Goal: Task Accomplishment & Management: Use online tool/utility

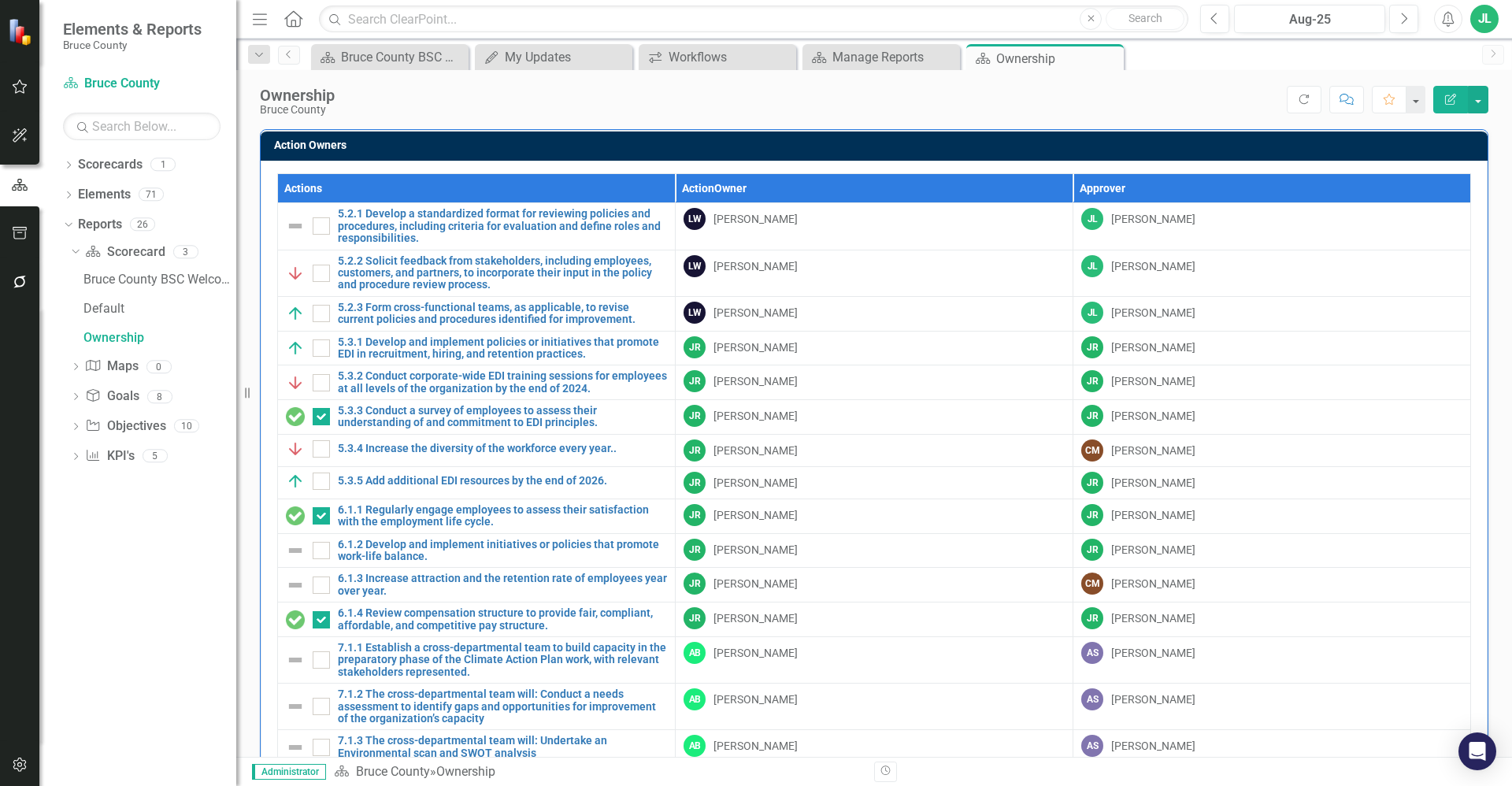
click at [32, 88] on button "button" at bounding box center [20, 87] width 36 height 33
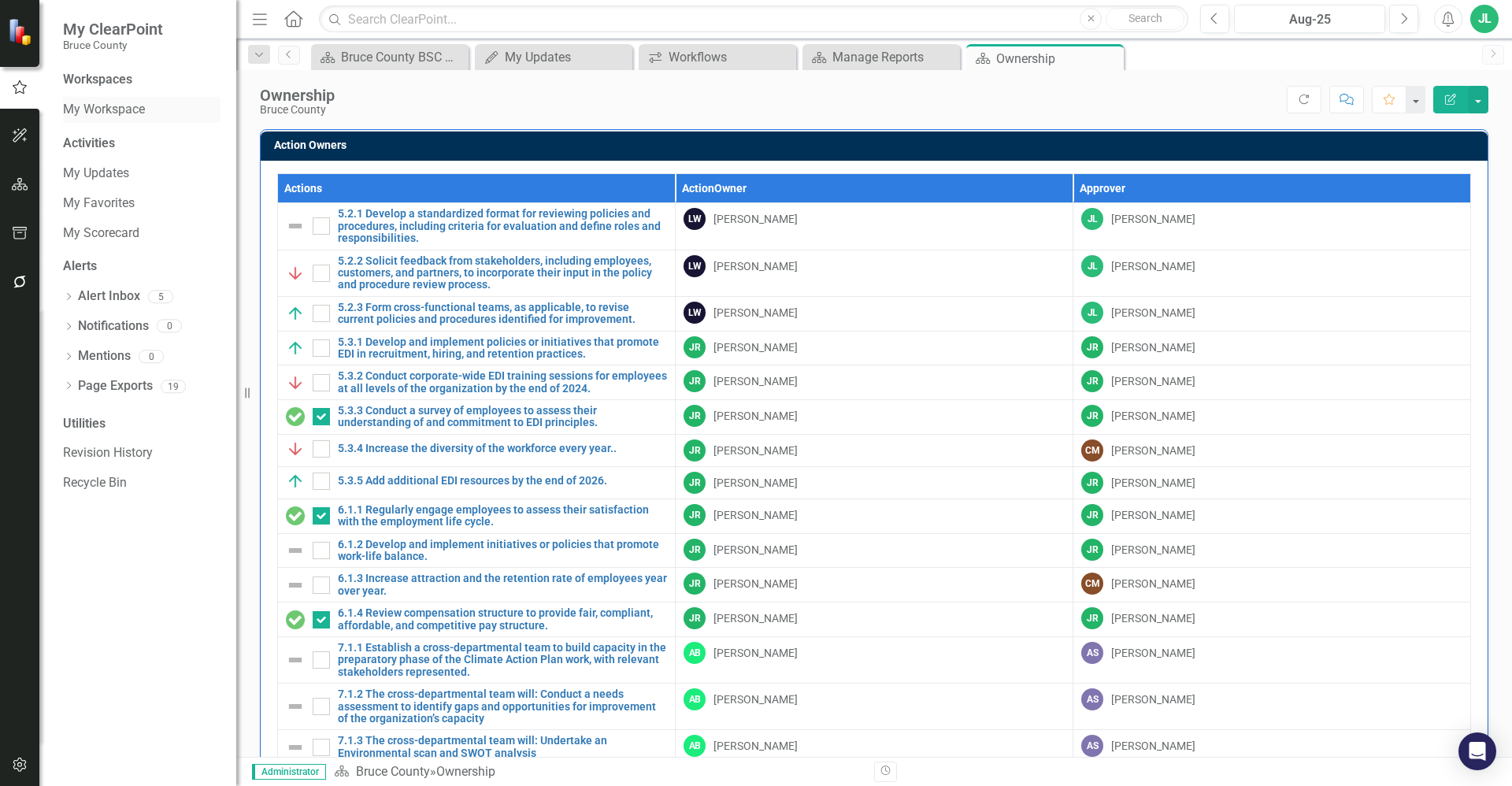
click at [95, 115] on link "My Workspace" at bounding box center [141, 109] width 158 height 18
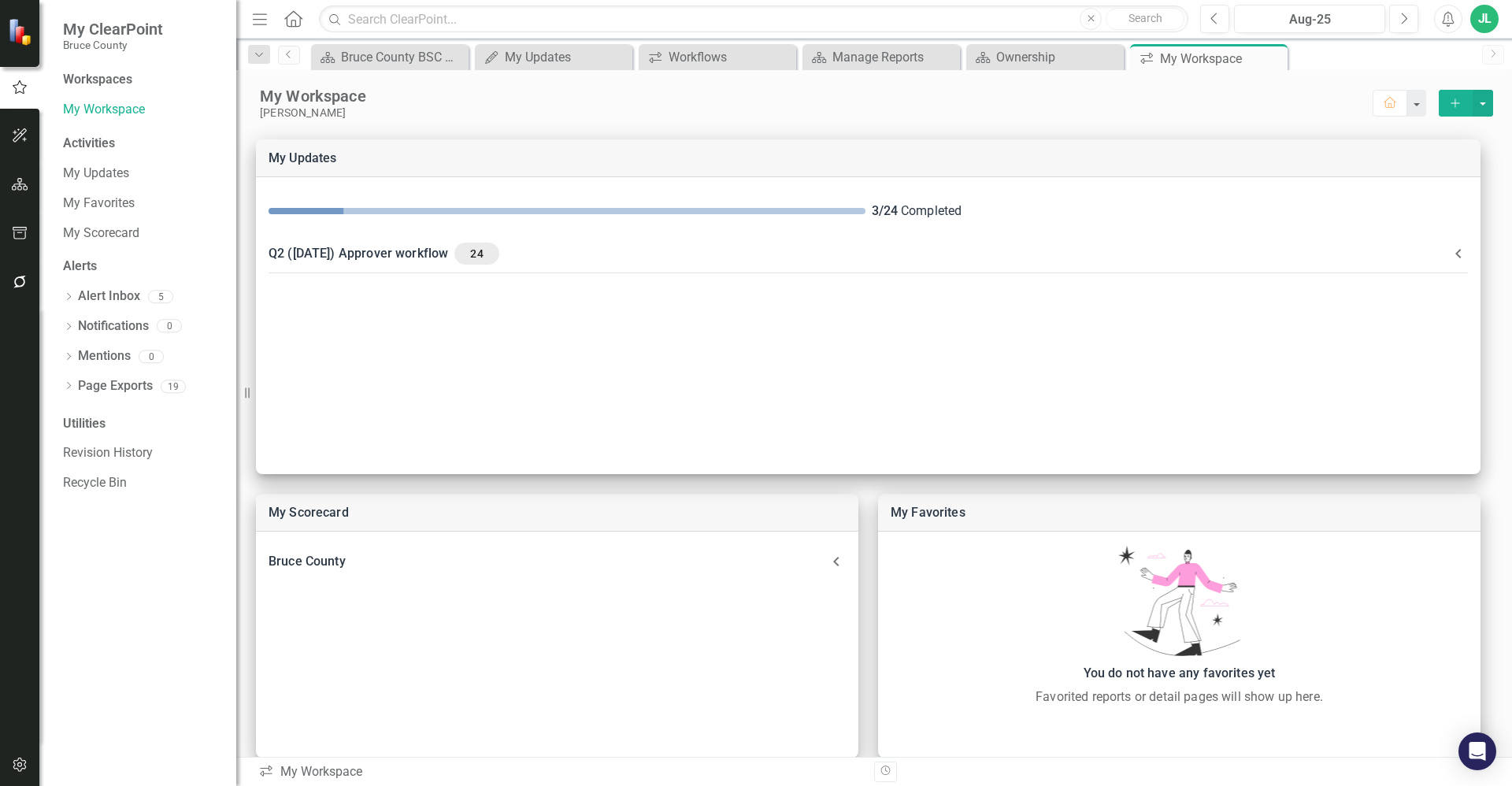
click at [26, 285] on icon "button" at bounding box center [20, 281] width 16 height 13
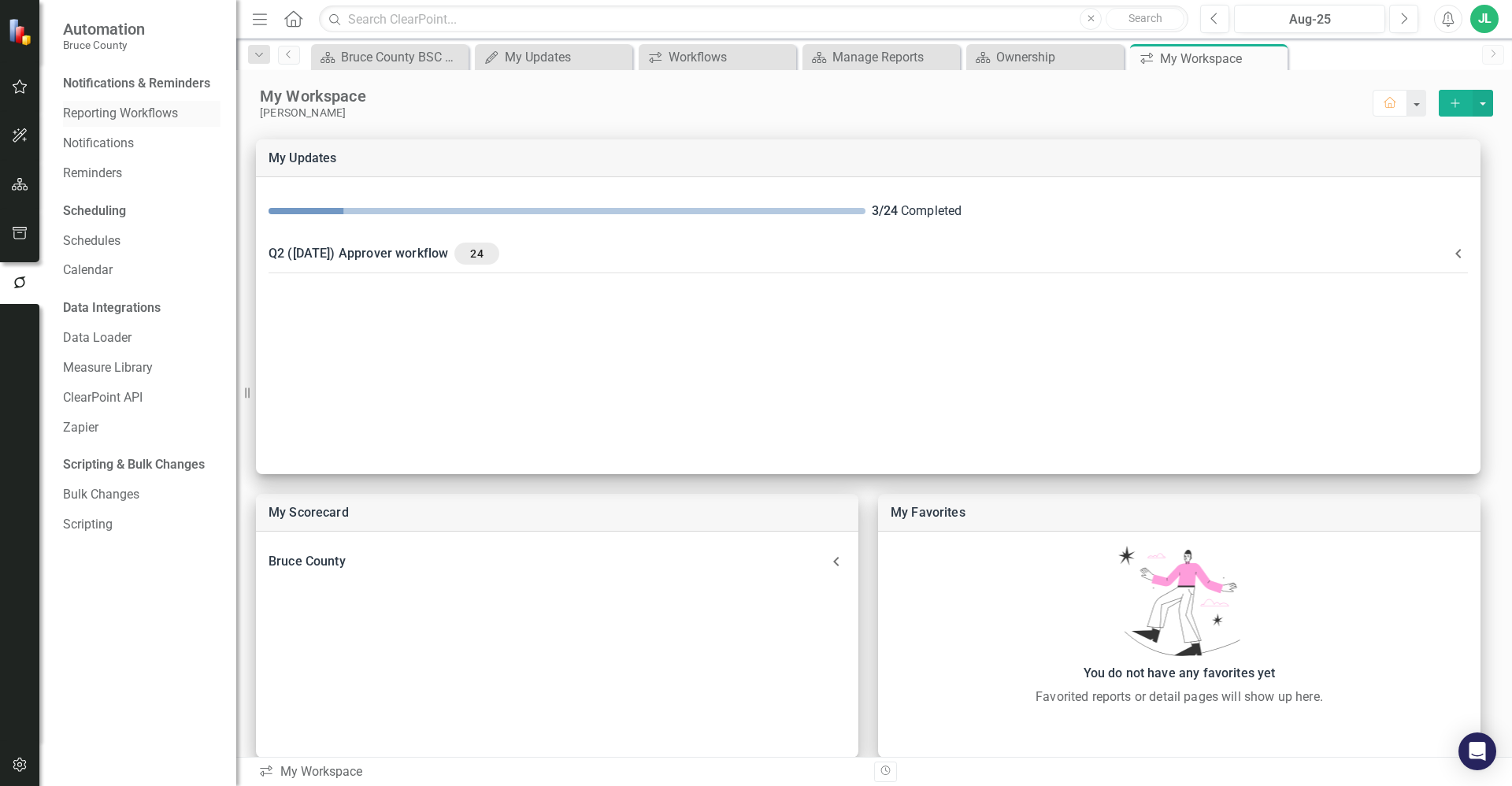
click at [96, 117] on link "Reporting Workflows" at bounding box center [141, 113] width 158 height 18
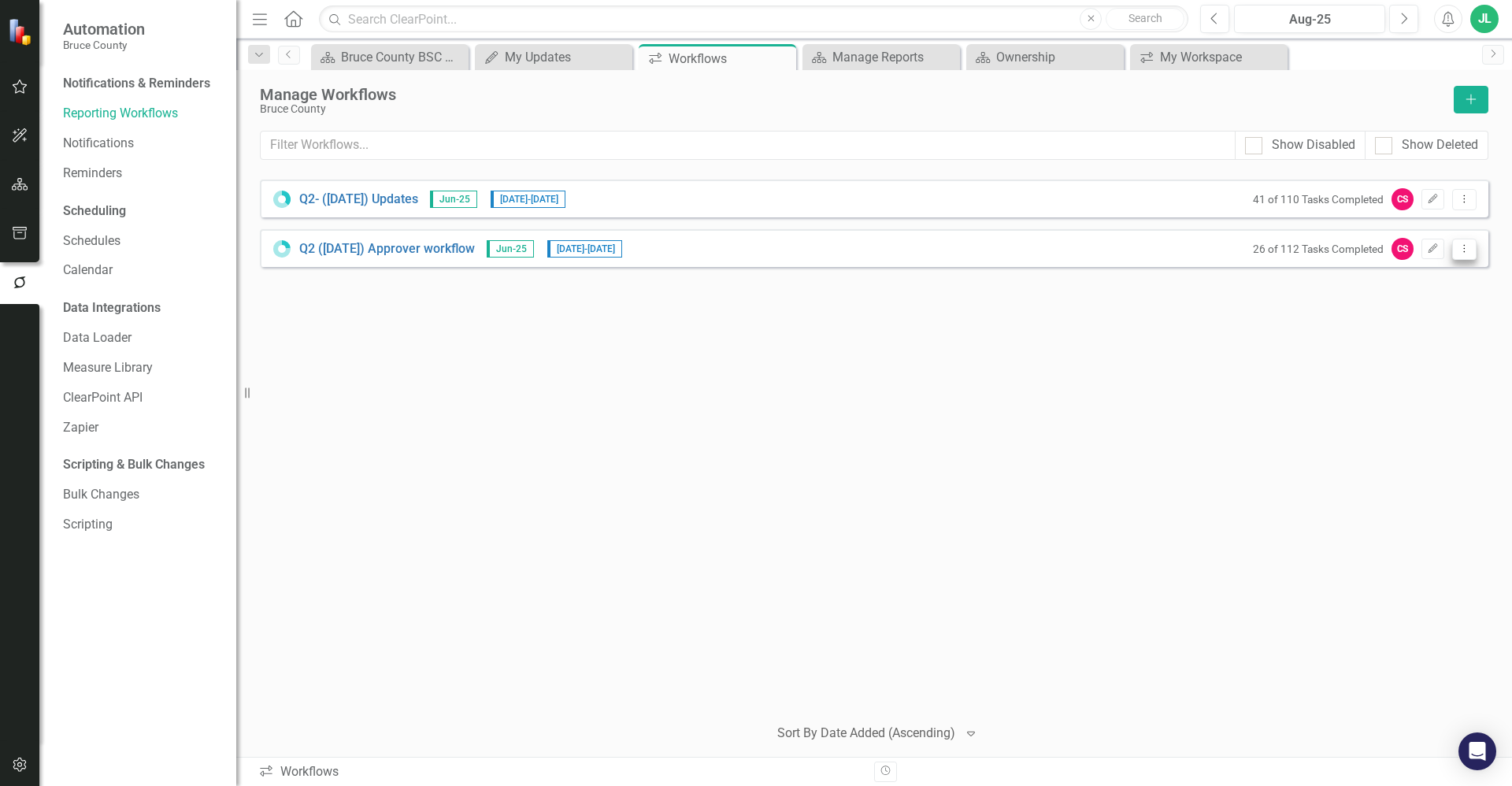
click at [1464, 248] on icon at bounding box center [1464, 247] width 2 height 8
click at [1424, 277] on link "Preview Preview Workflow" at bounding box center [1402, 275] width 146 height 29
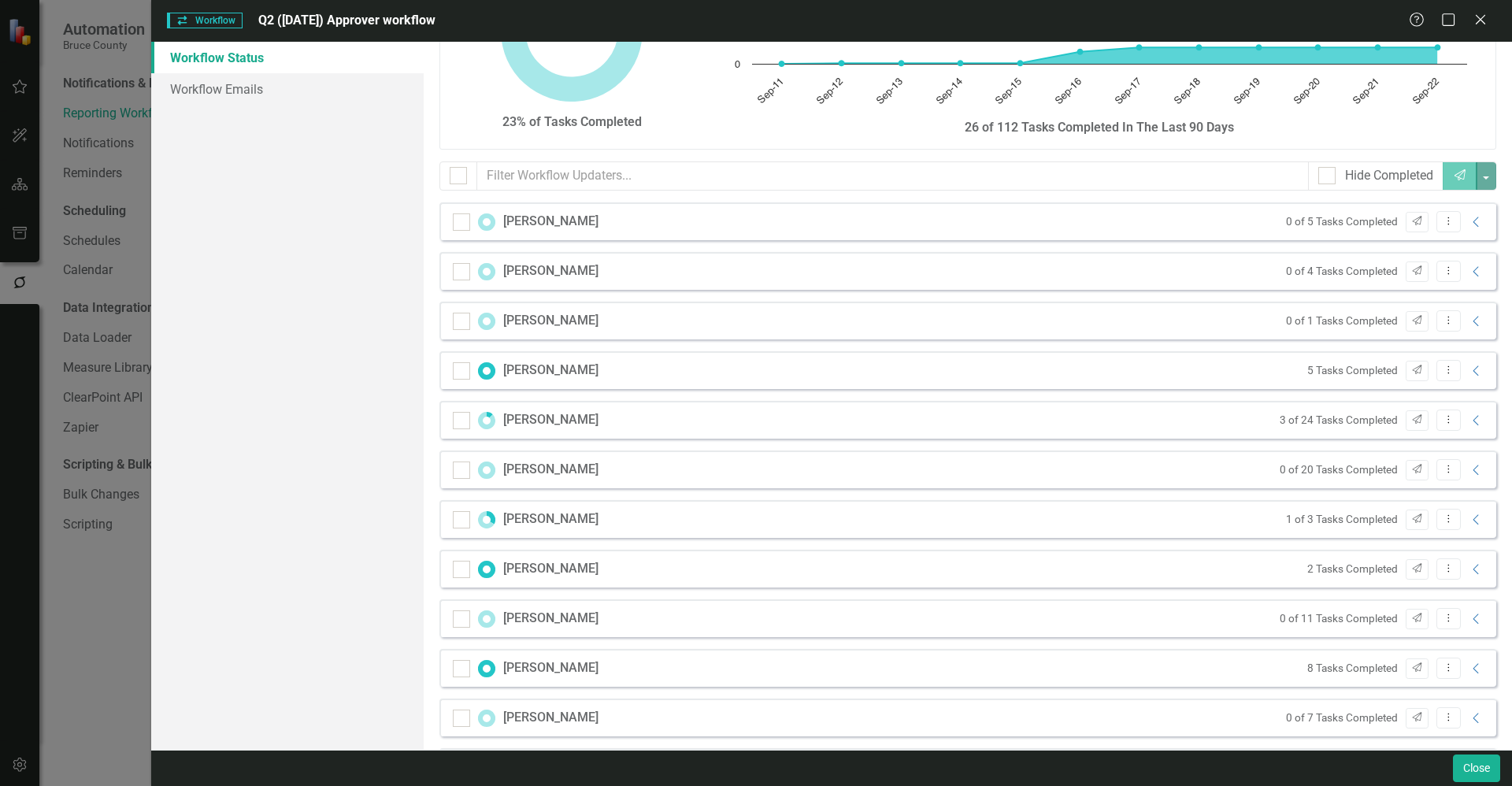
scroll to position [128, 0]
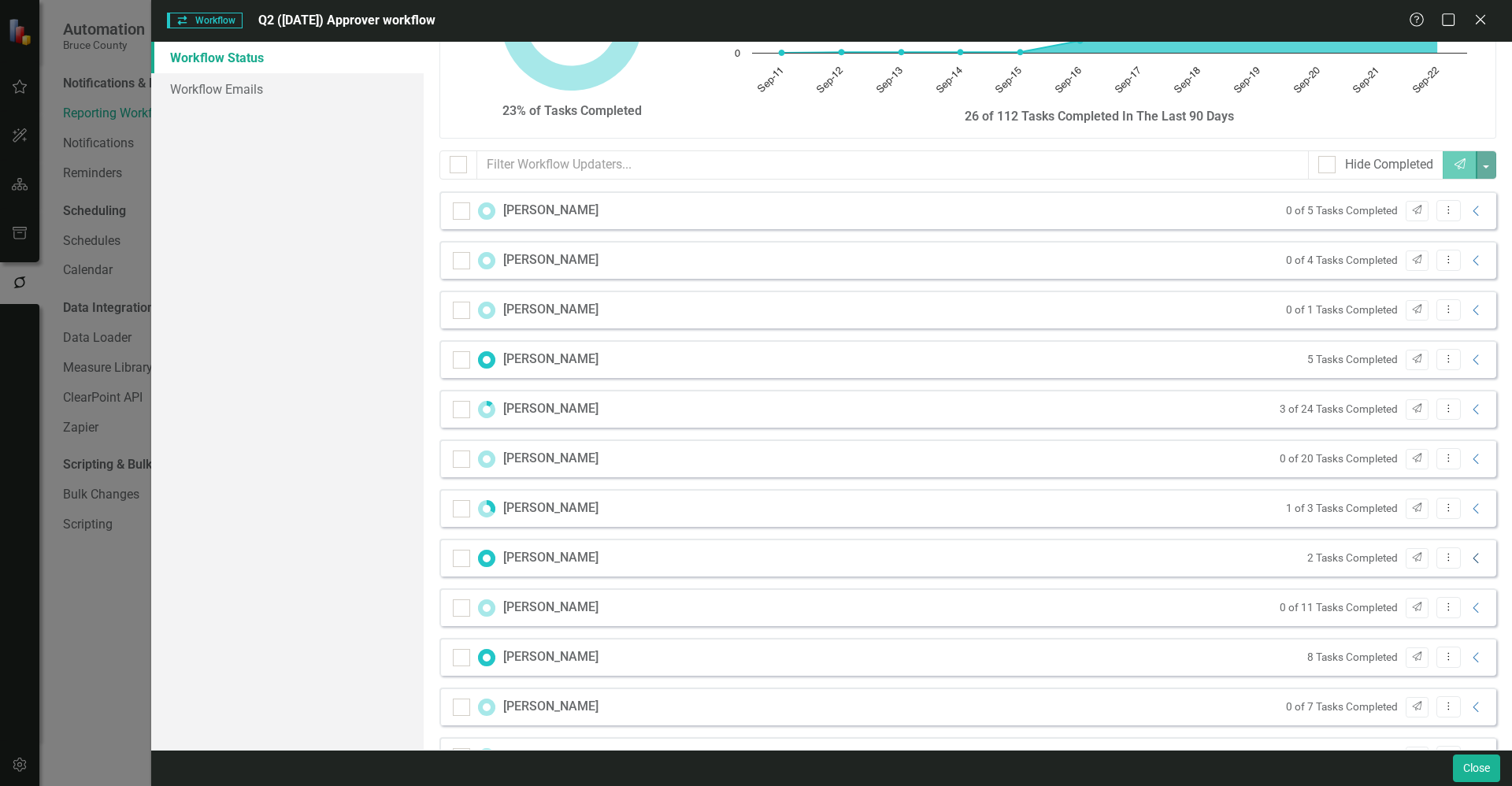
click at [1469, 552] on icon "Collapse" at bounding box center [1476, 558] width 15 height 13
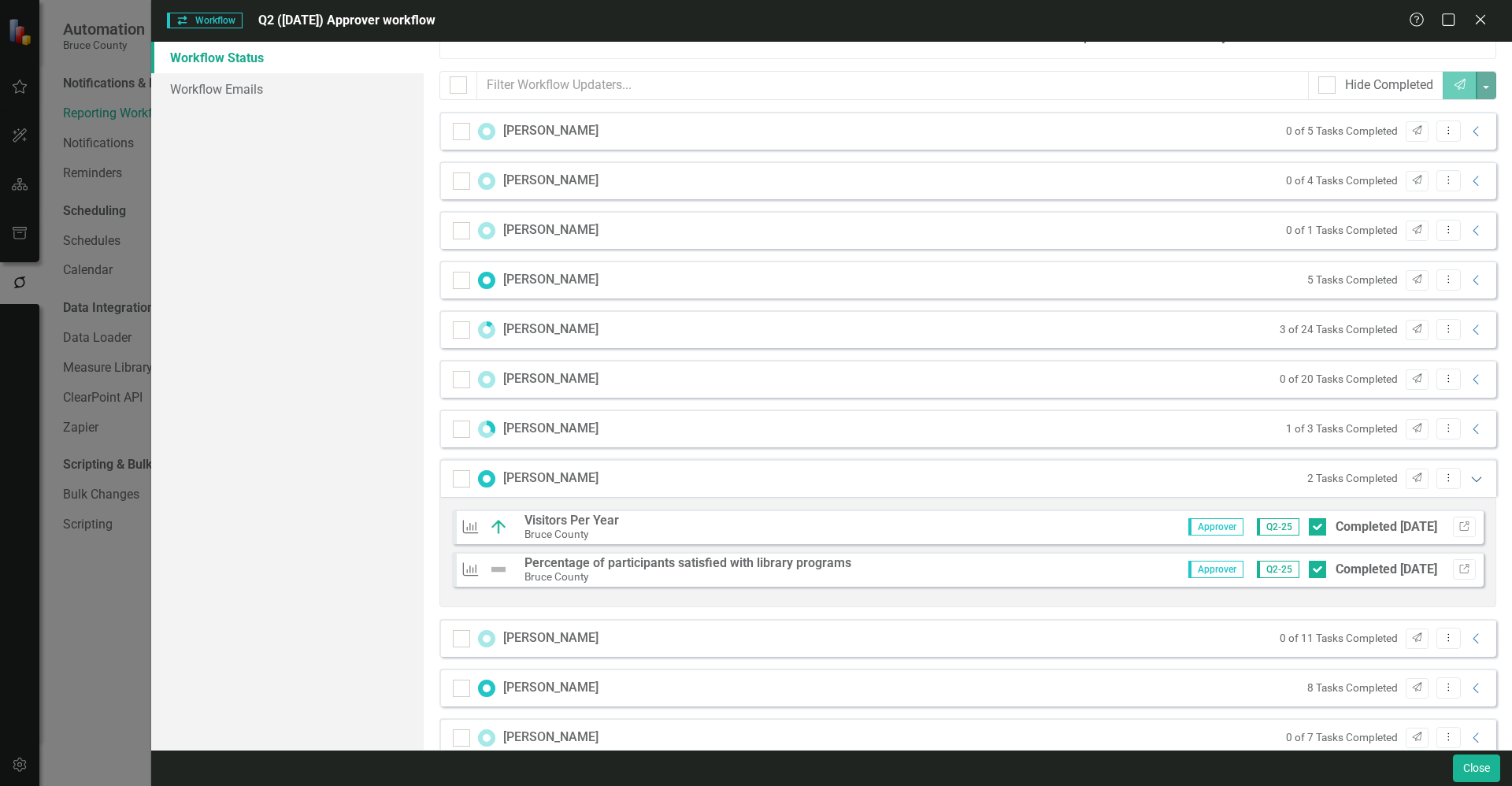
scroll to position [228, 0]
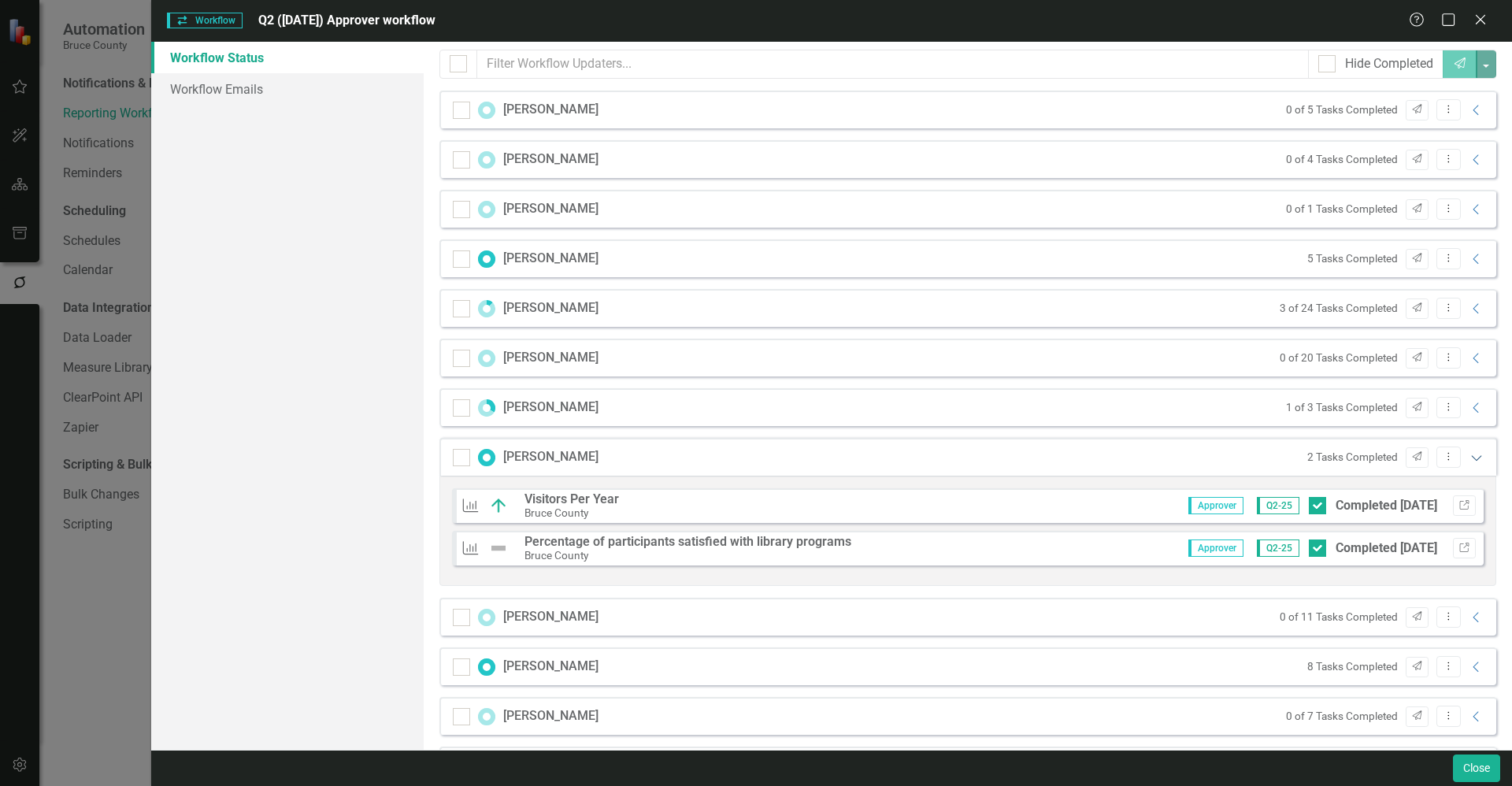
click at [1469, 459] on icon "Expanded" at bounding box center [1476, 457] width 15 height 13
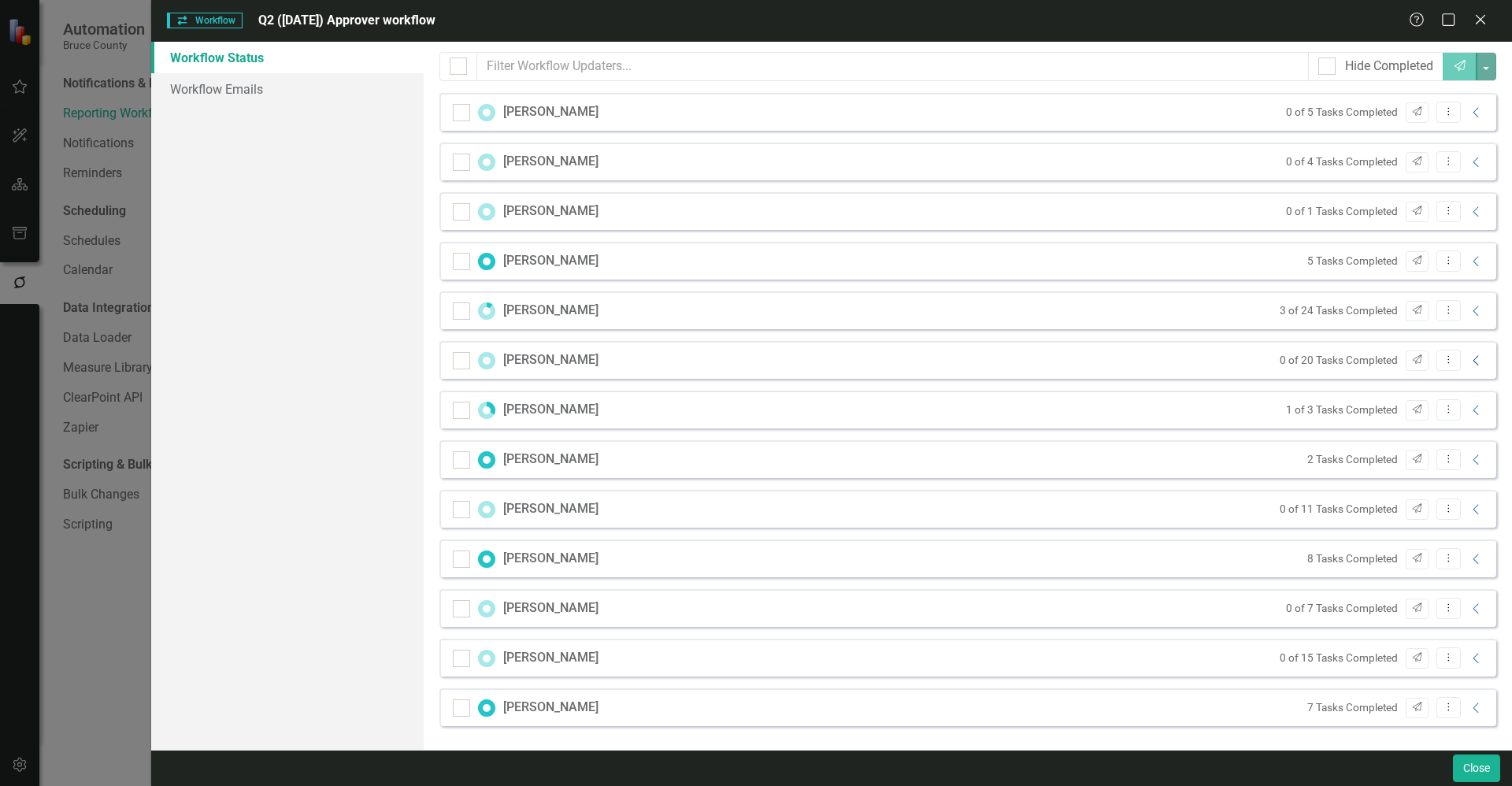
click at [1469, 361] on icon "Collapse" at bounding box center [1476, 361] width 15 height 13
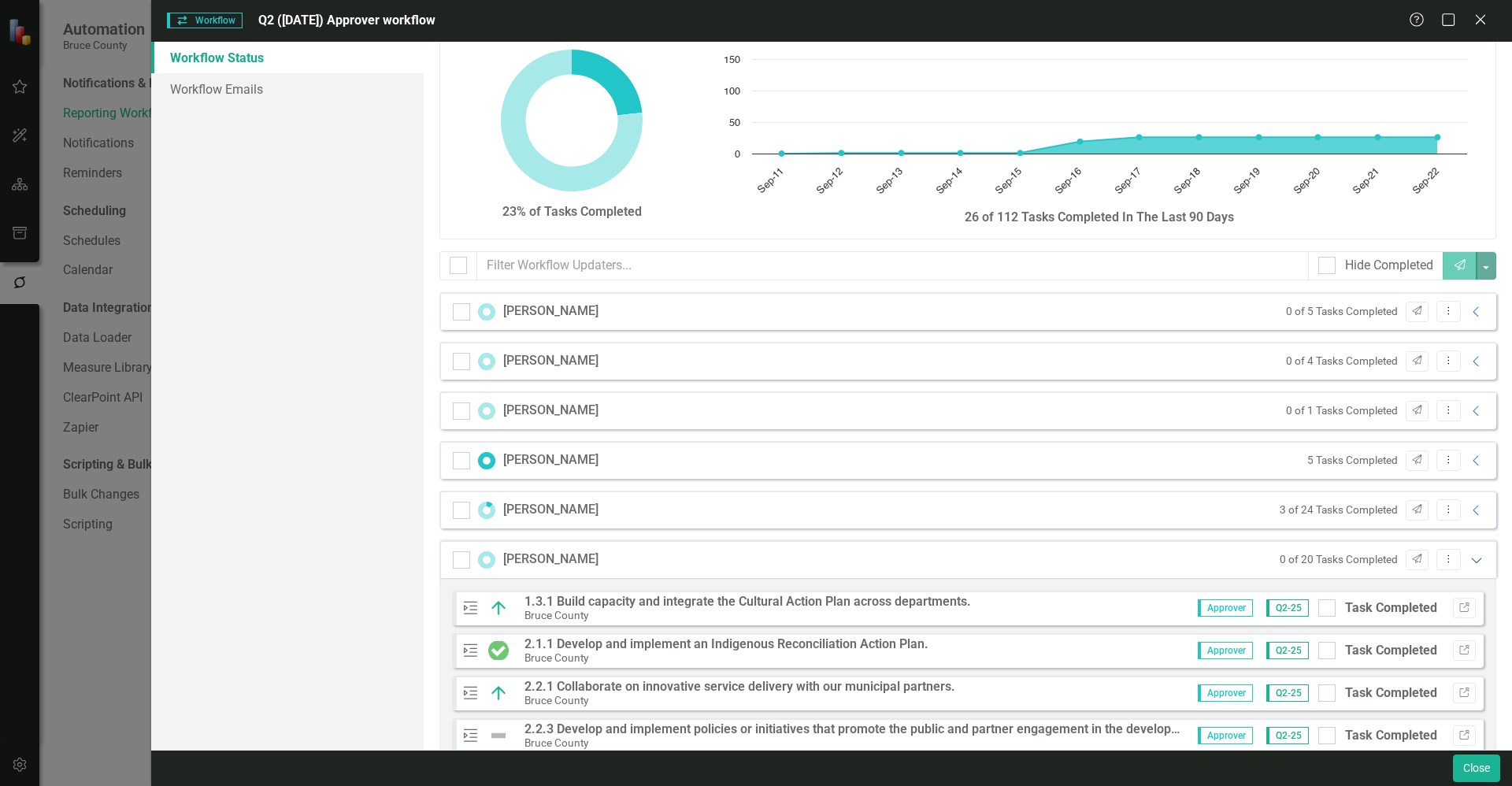
scroll to position [32, 0]
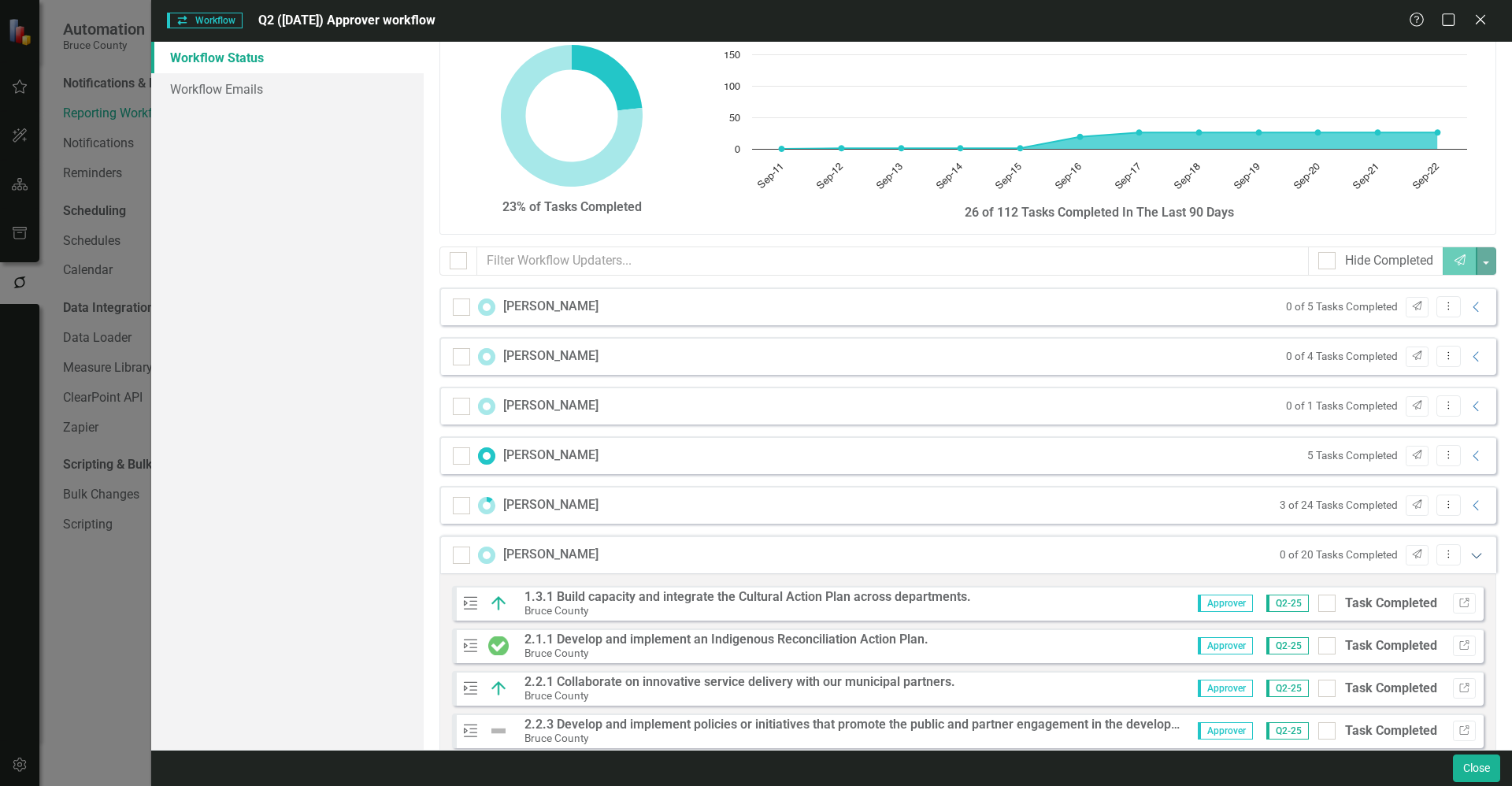
click at [1469, 551] on icon "Expanded" at bounding box center [1476, 555] width 15 height 13
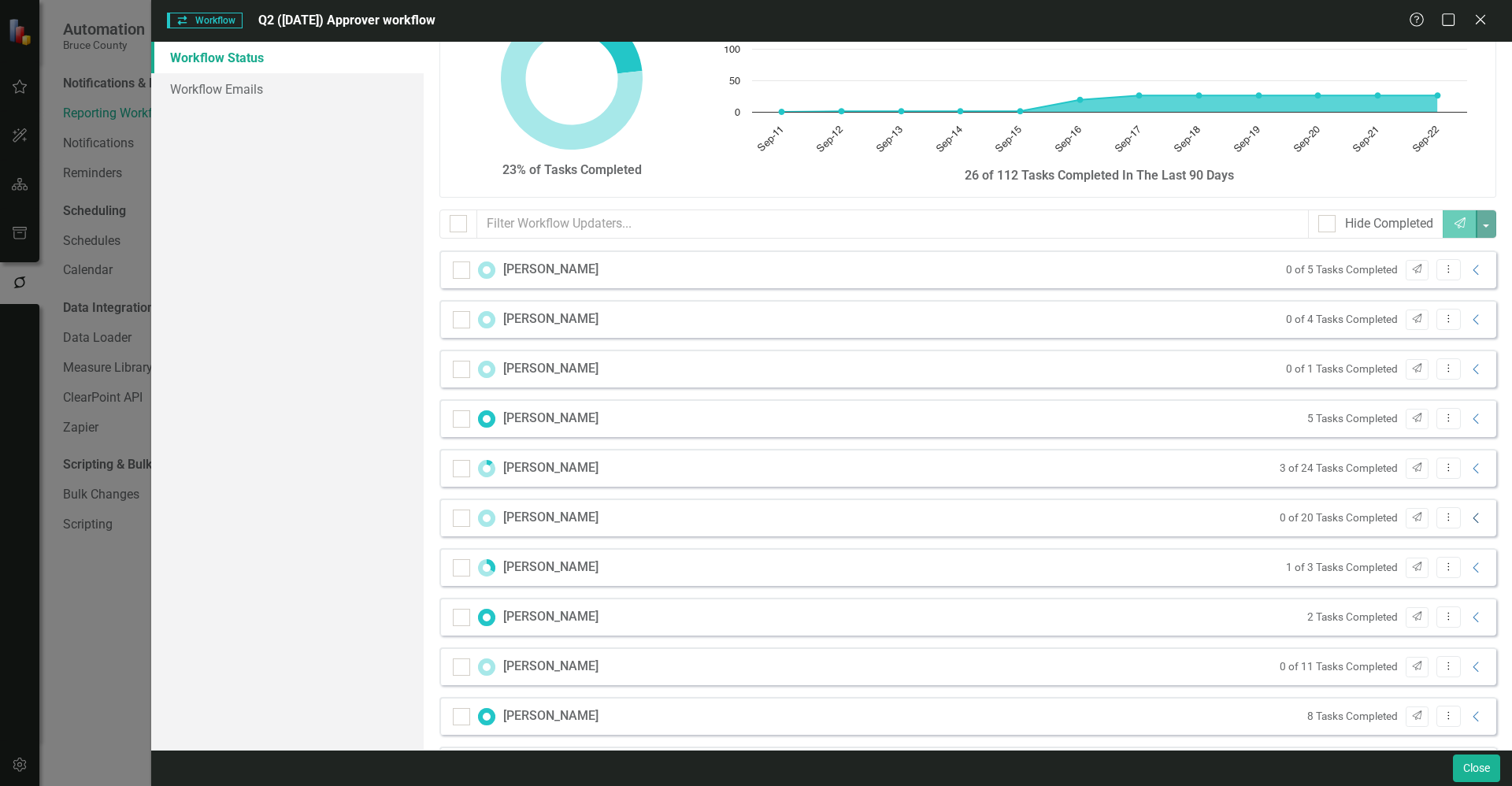
scroll to position [72, 0]
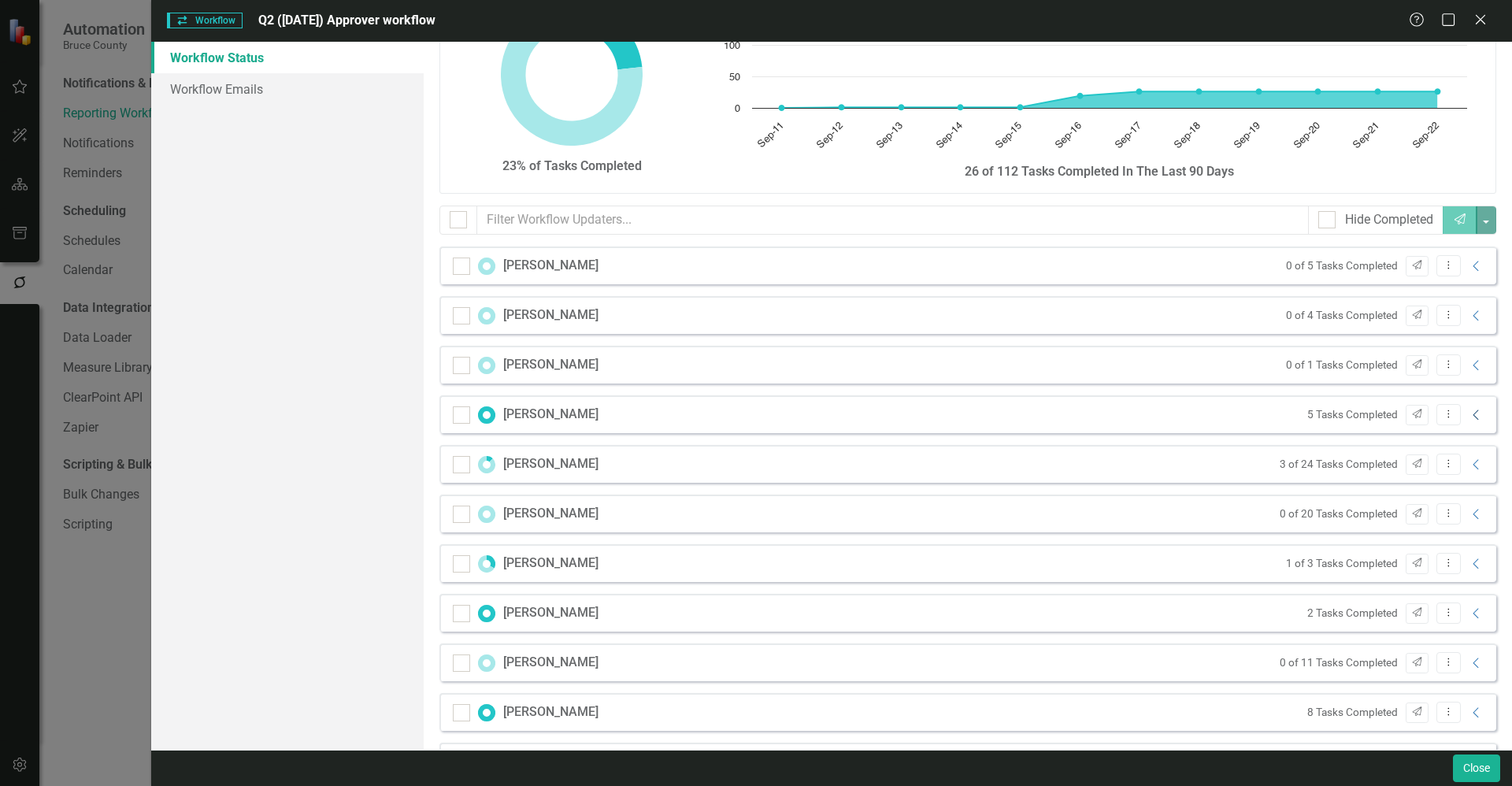
click at [1469, 415] on icon "Collapse" at bounding box center [1476, 414] width 15 height 13
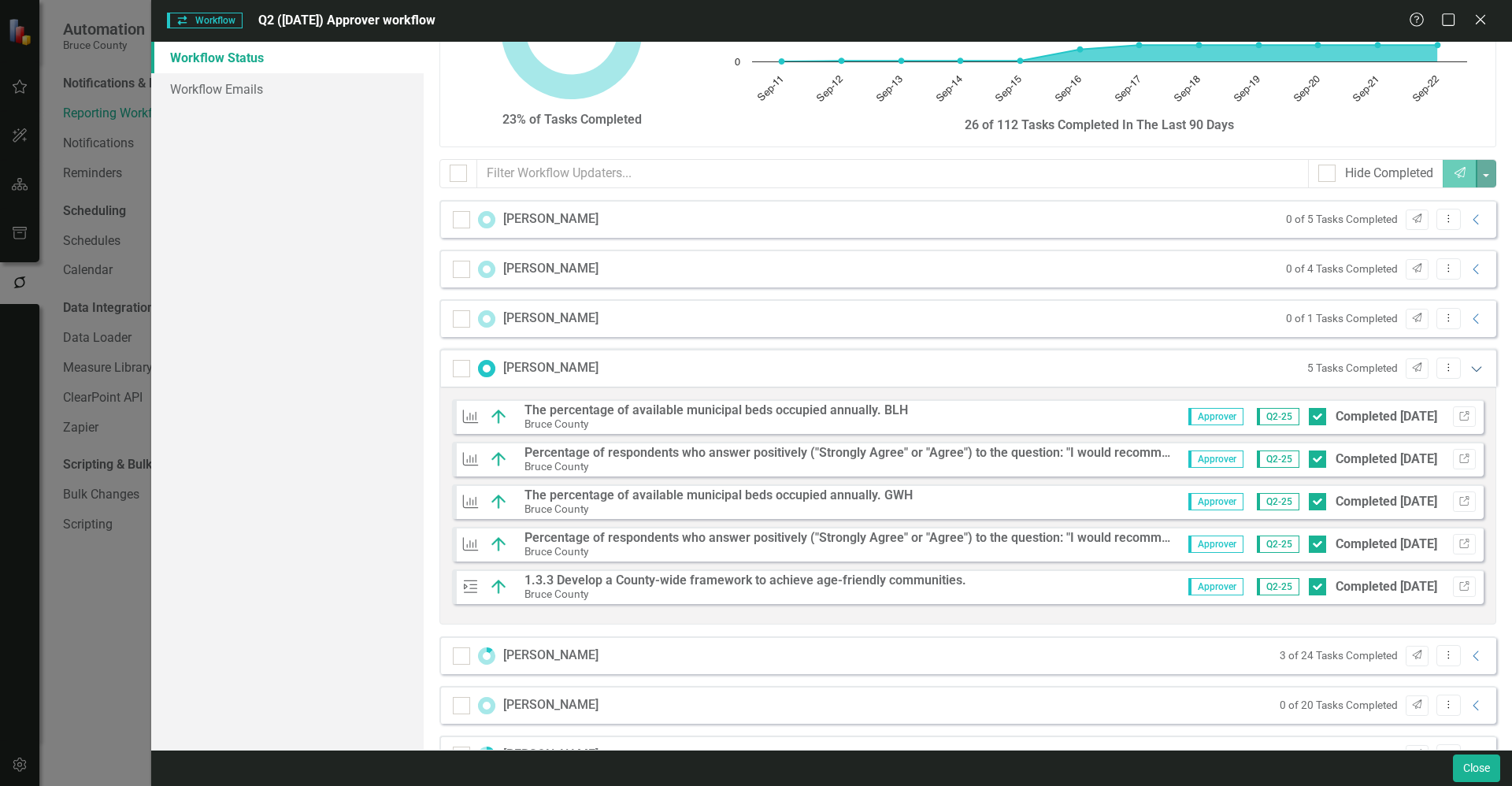
scroll to position [138, 0]
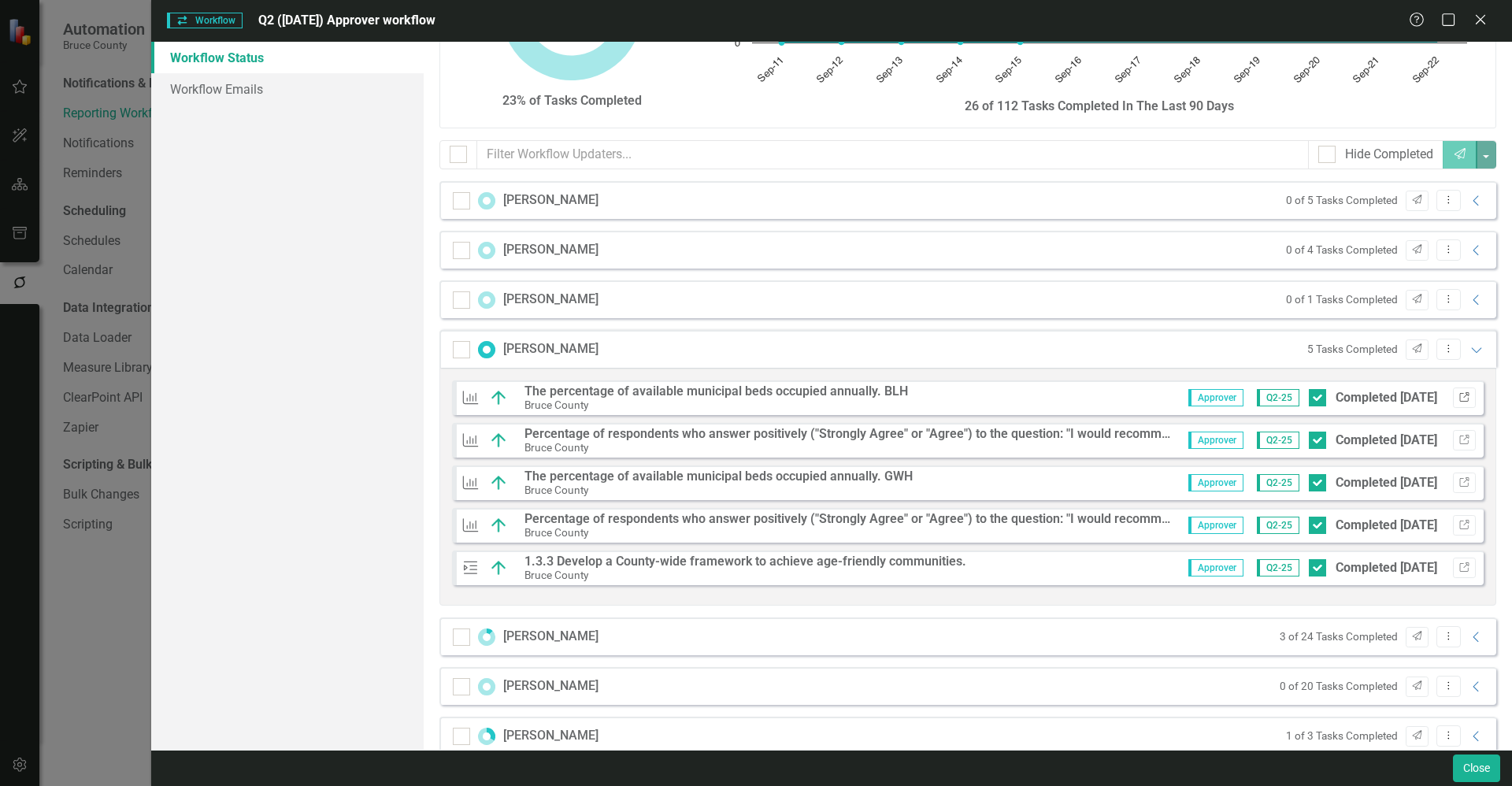
click at [1458, 400] on icon "Link" at bounding box center [1464, 397] width 12 height 9
click at [1459, 567] on icon "button" at bounding box center [1463, 567] width 9 height 9
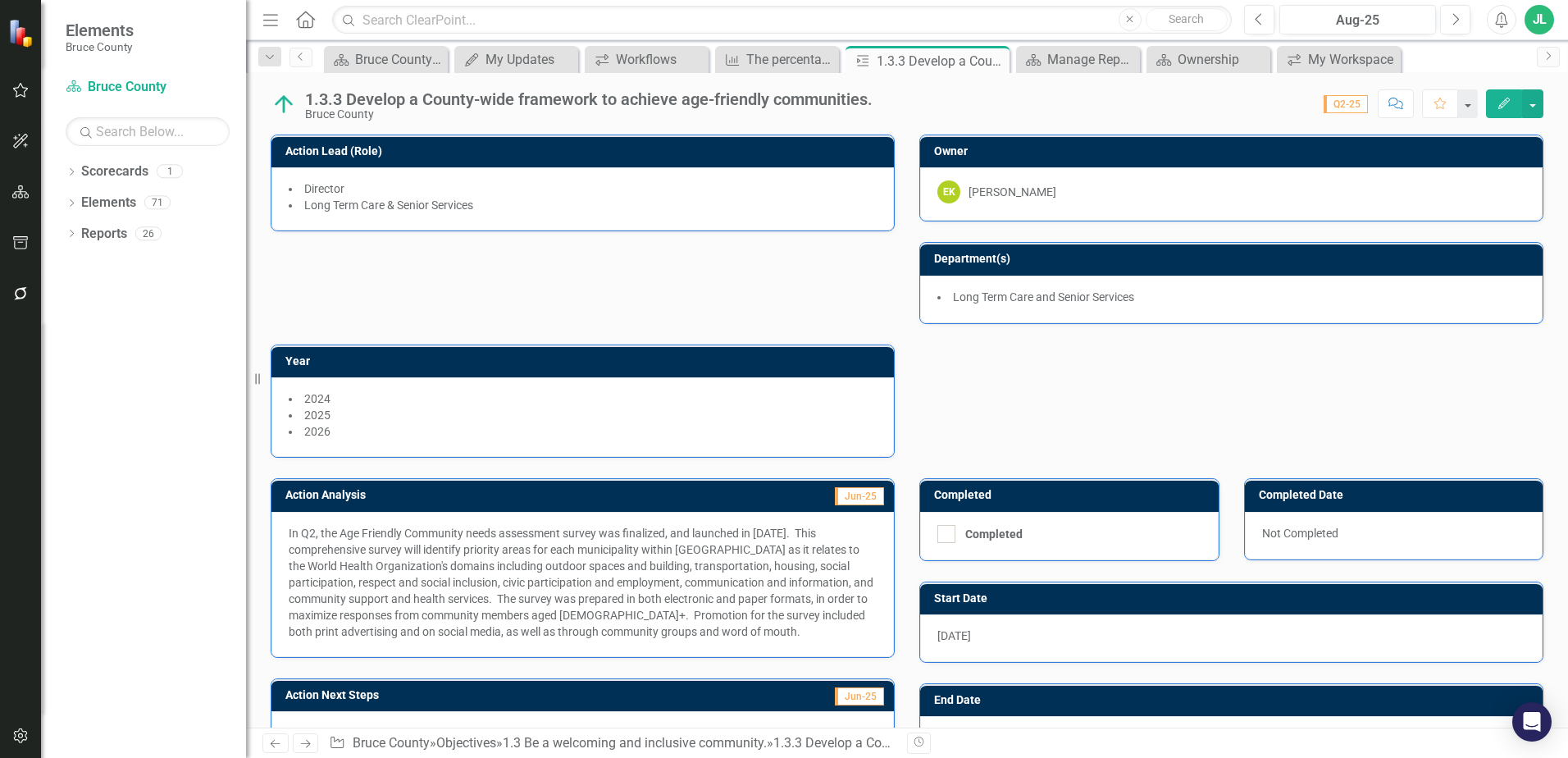
click at [23, 307] on button "button" at bounding box center [21, 294] width 37 height 35
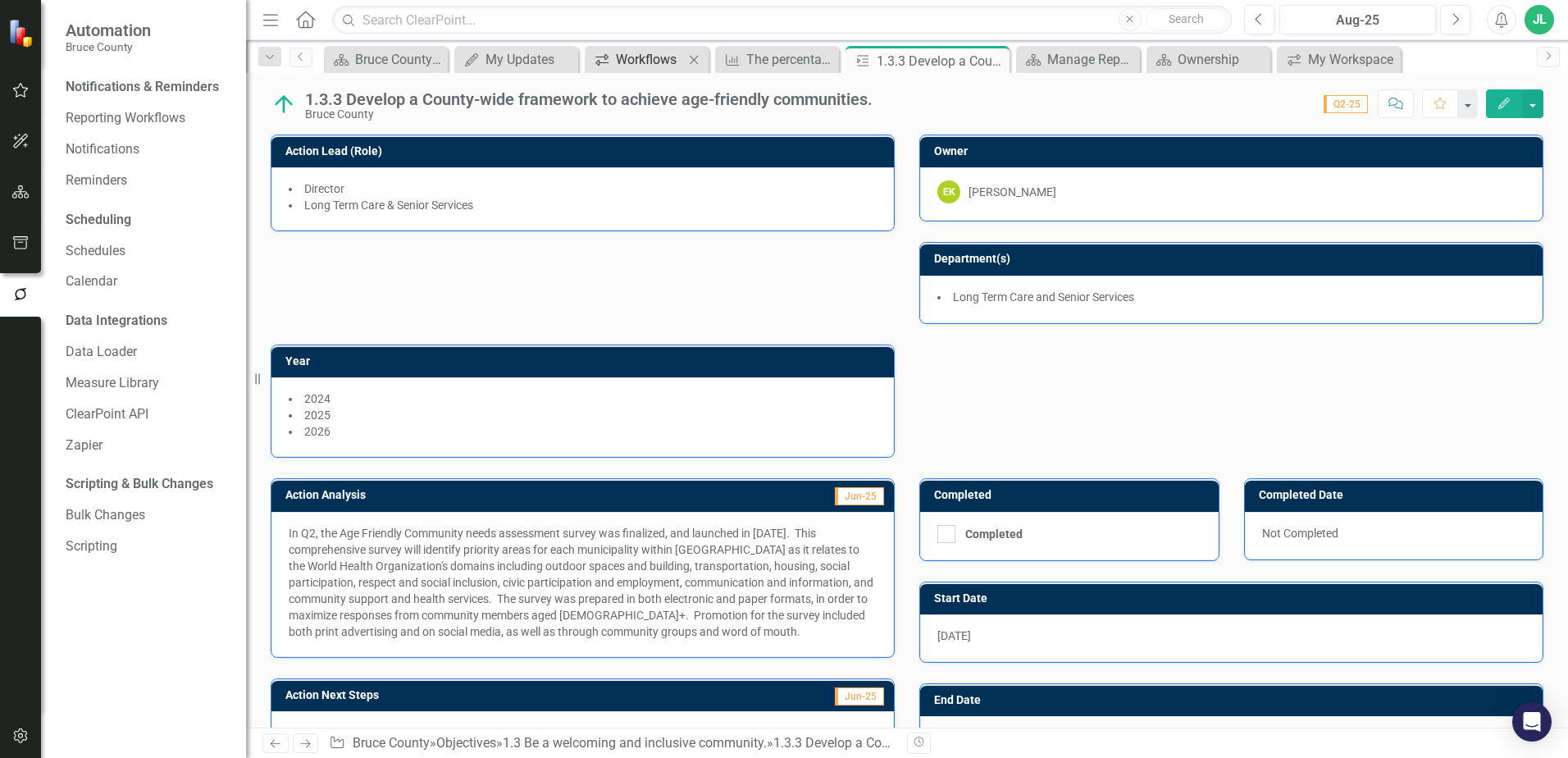
click at [675, 55] on div "Workflows" at bounding box center [650, 59] width 68 height 20
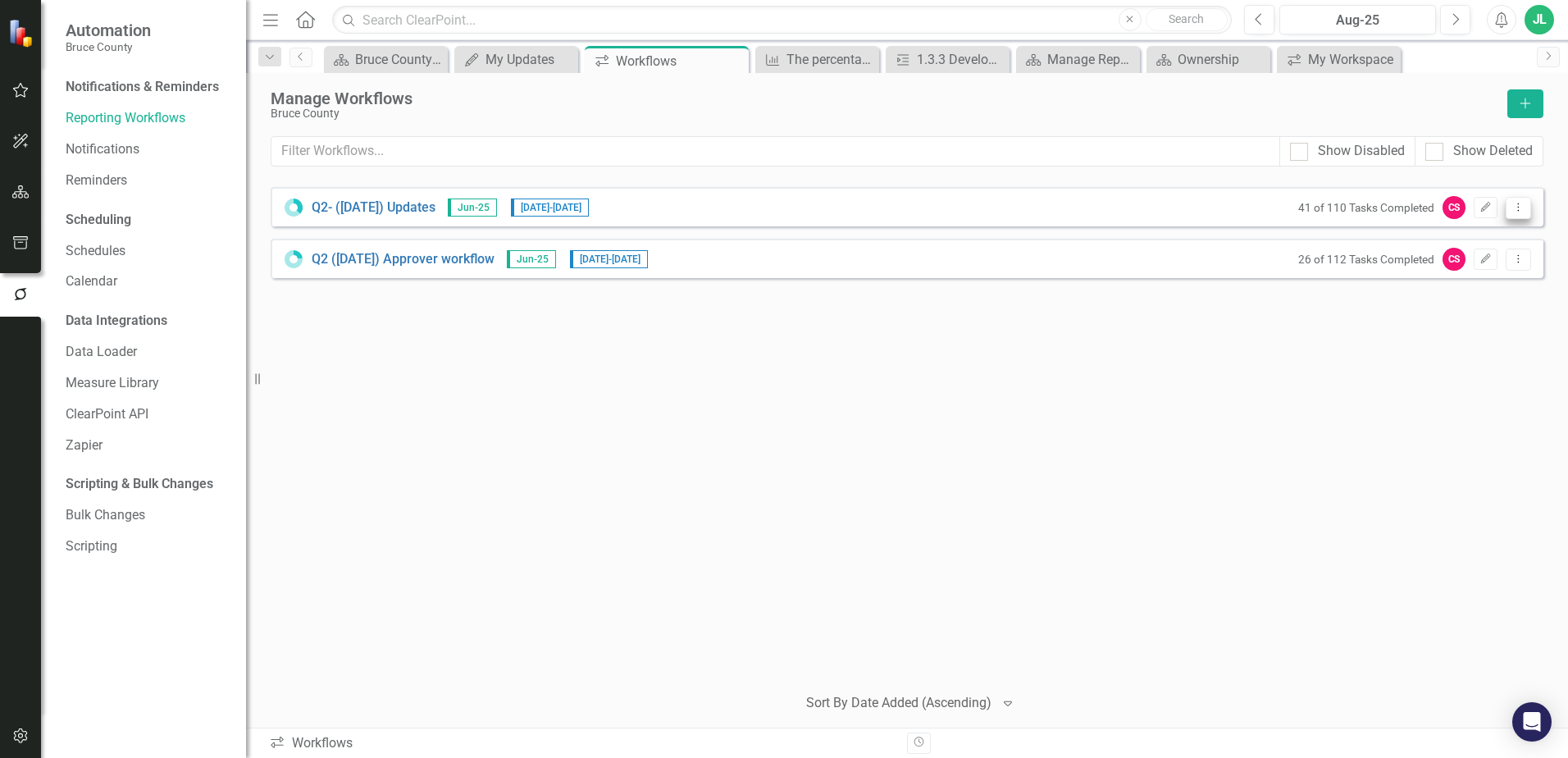
click at [1524, 213] on button "Dropdown Menu" at bounding box center [1518, 208] width 26 height 22
click at [1498, 236] on link "Preview Preview Workflow" at bounding box center [1454, 235] width 152 height 30
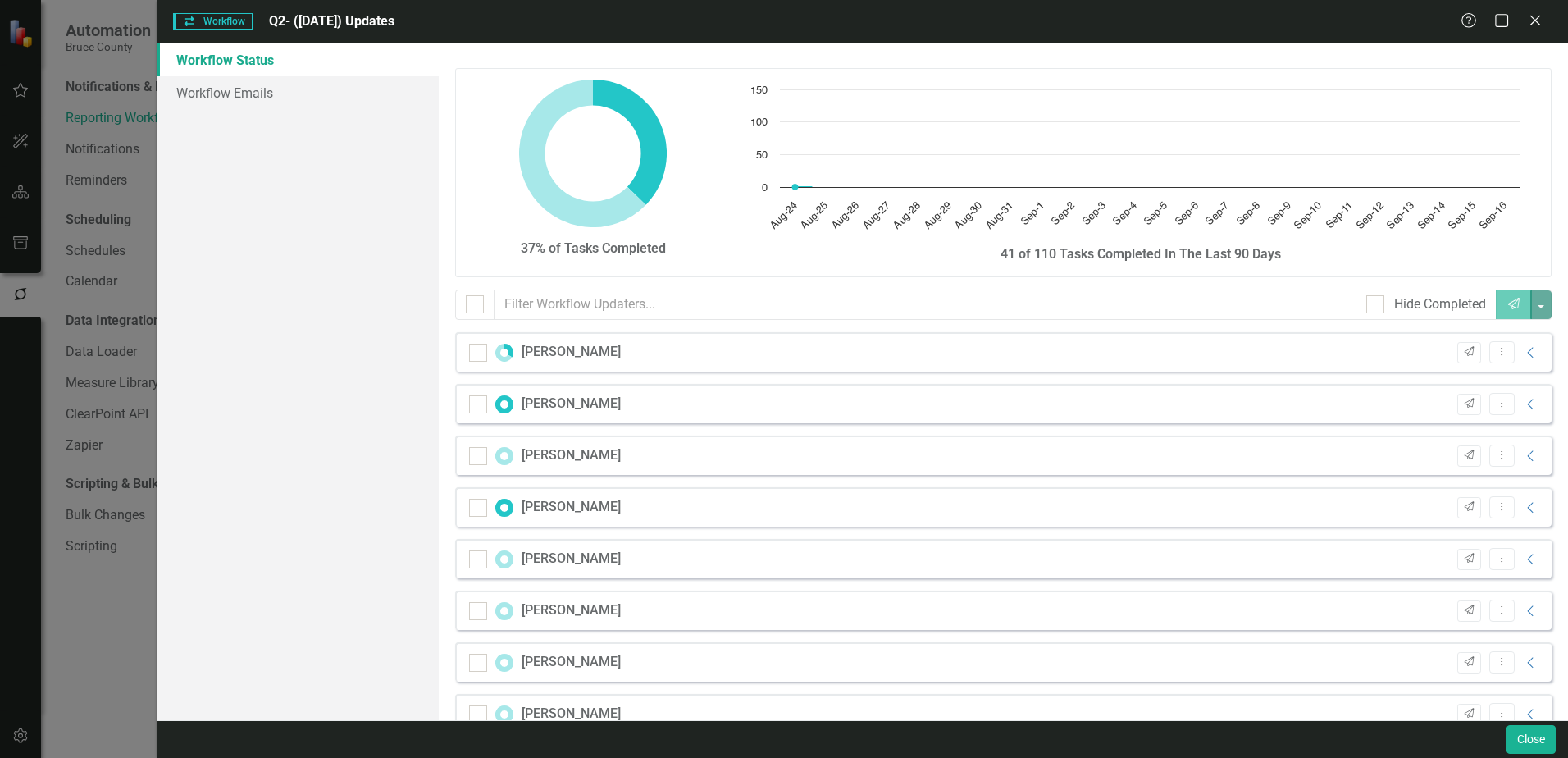
checkbox input "false"
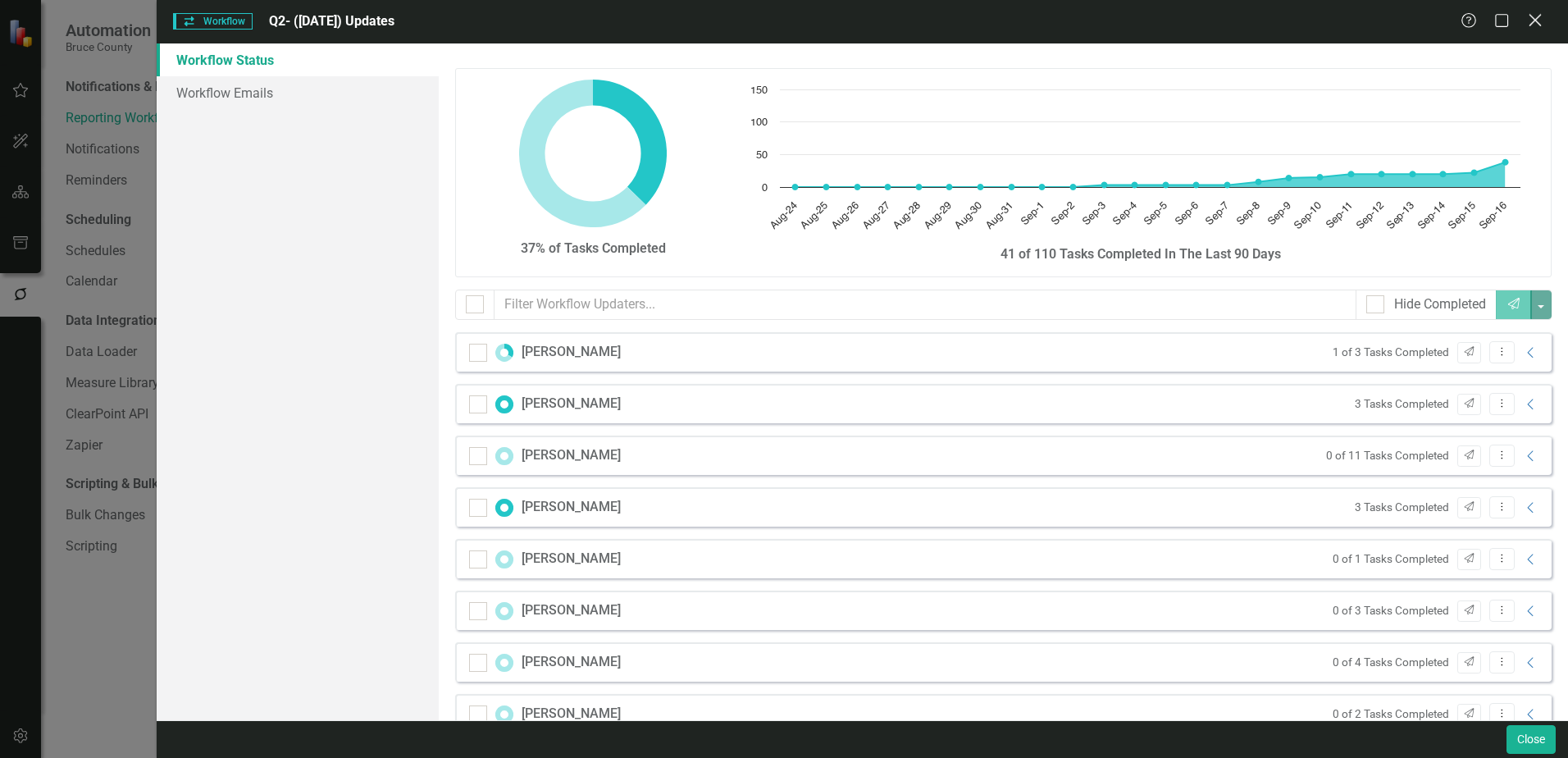
click at [1540, 20] on icon "Close" at bounding box center [1534, 20] width 20 height 16
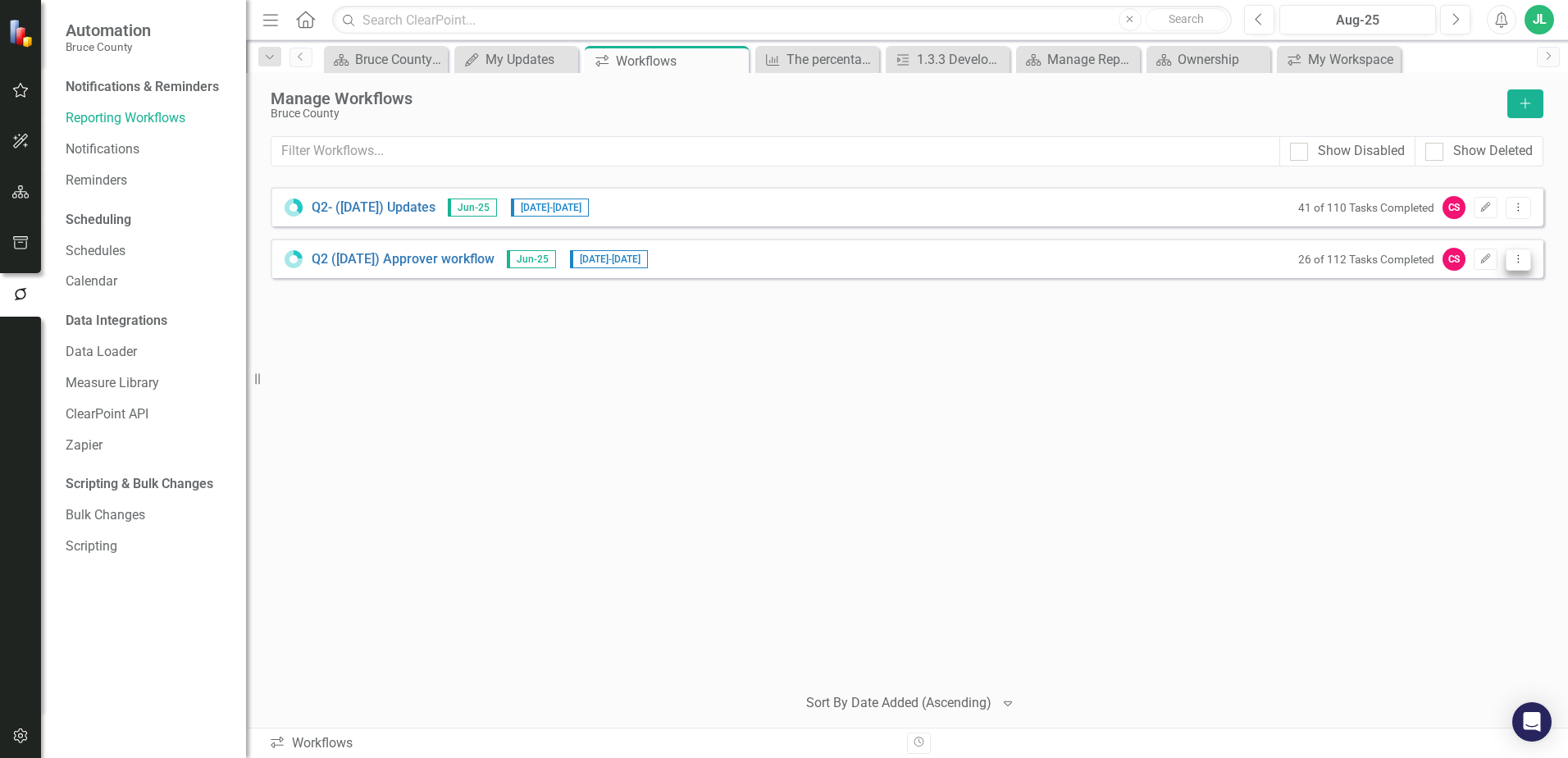
click at [1519, 258] on icon at bounding box center [1519, 257] width 2 height 8
click at [1297, 350] on div "Q2- (Jun 25) Updates Jun-25 8/25/25 - 9/17/25 41 of 110 Tasks Completed CS Edit…" at bounding box center [907, 429] width 1273 height 483
click at [1526, 262] on button "Dropdown Menu" at bounding box center [1518, 259] width 26 height 22
click at [1502, 288] on link "Preview Preview Workflow" at bounding box center [1454, 287] width 152 height 30
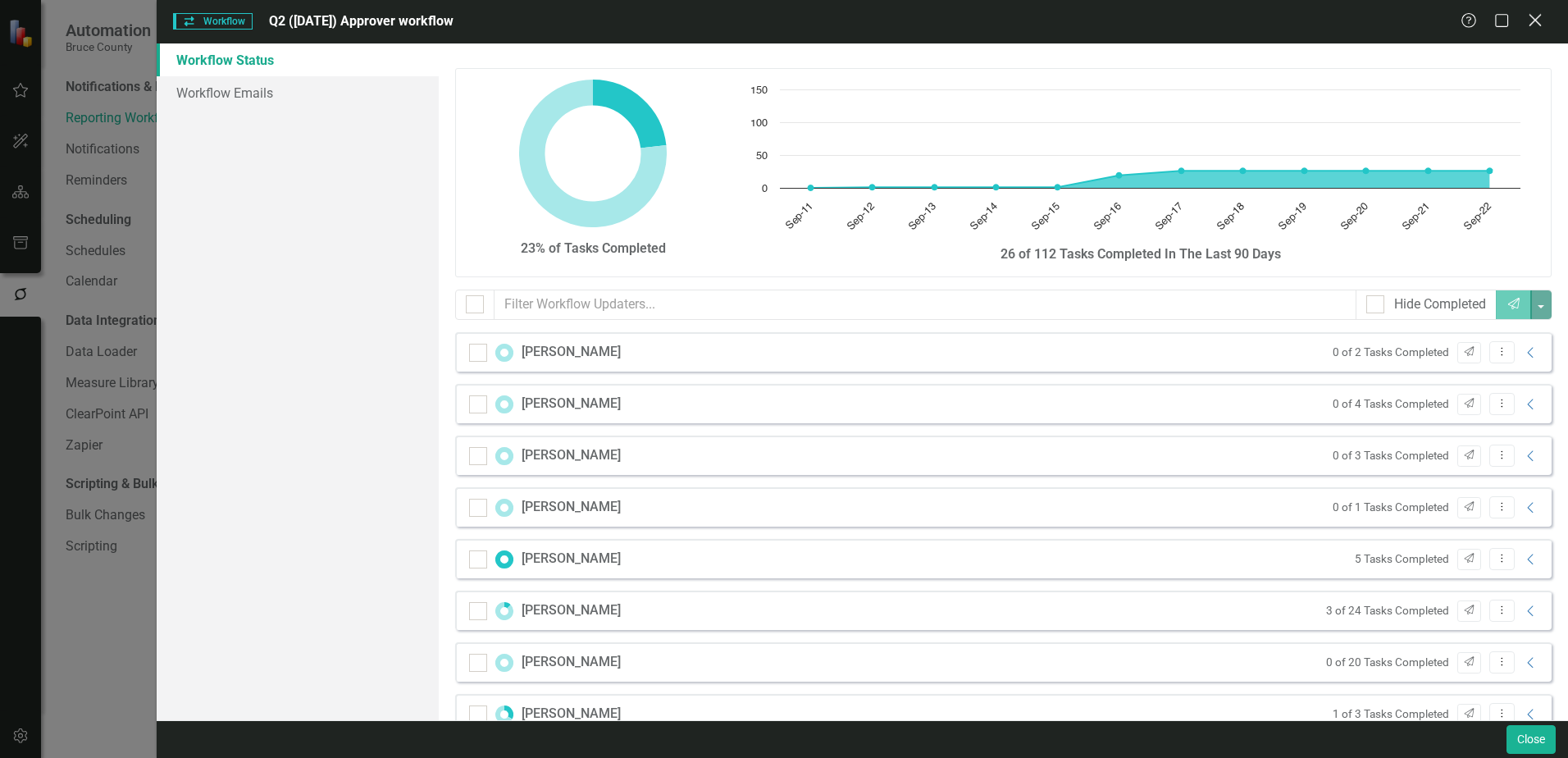
click at [1540, 17] on icon at bounding box center [1535, 20] width 12 height 12
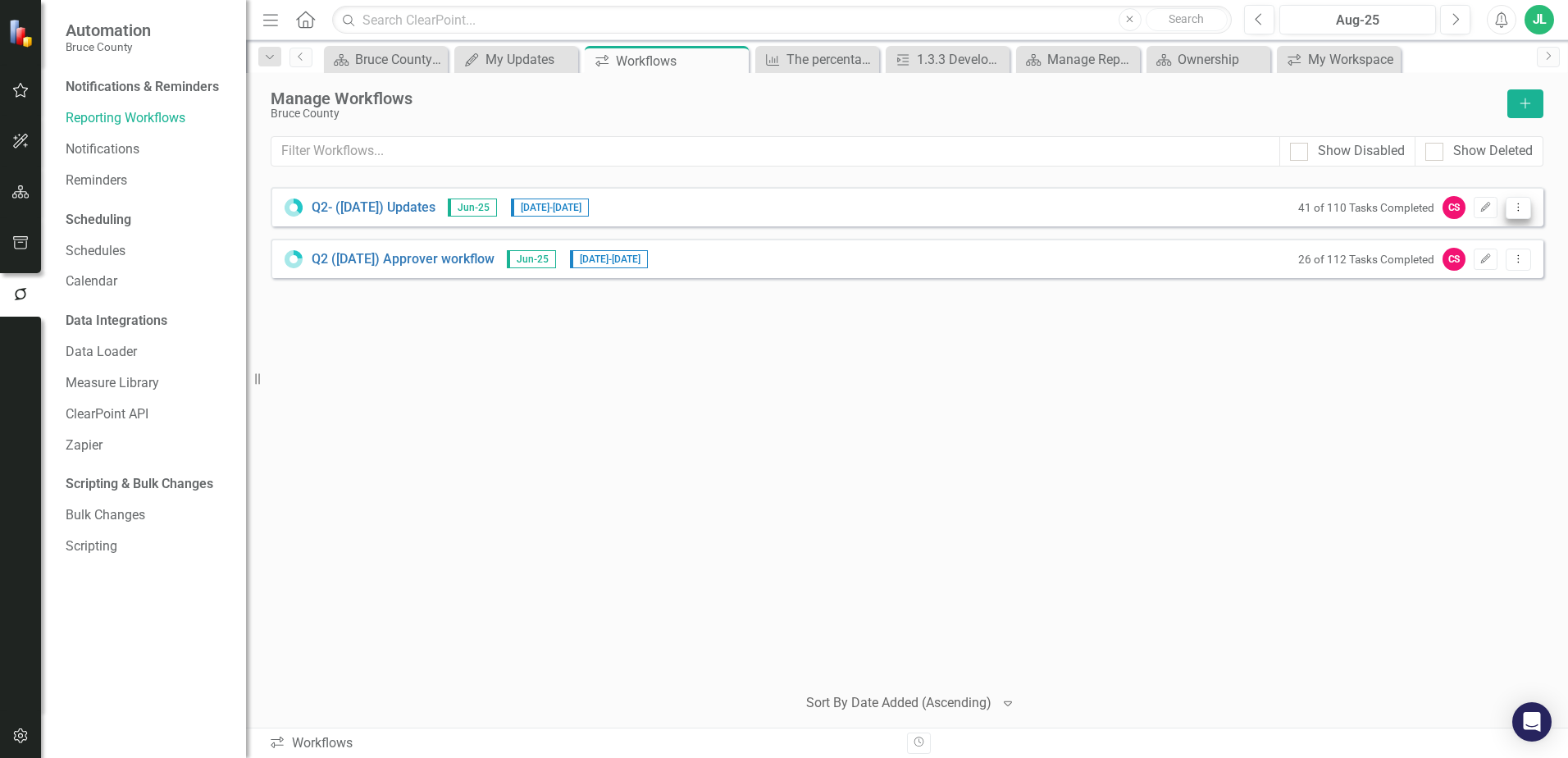
click at [1517, 207] on icon "Dropdown Menu" at bounding box center [1519, 207] width 14 height 11
click at [1472, 241] on link "Preview Preview Workflow" at bounding box center [1454, 235] width 152 height 30
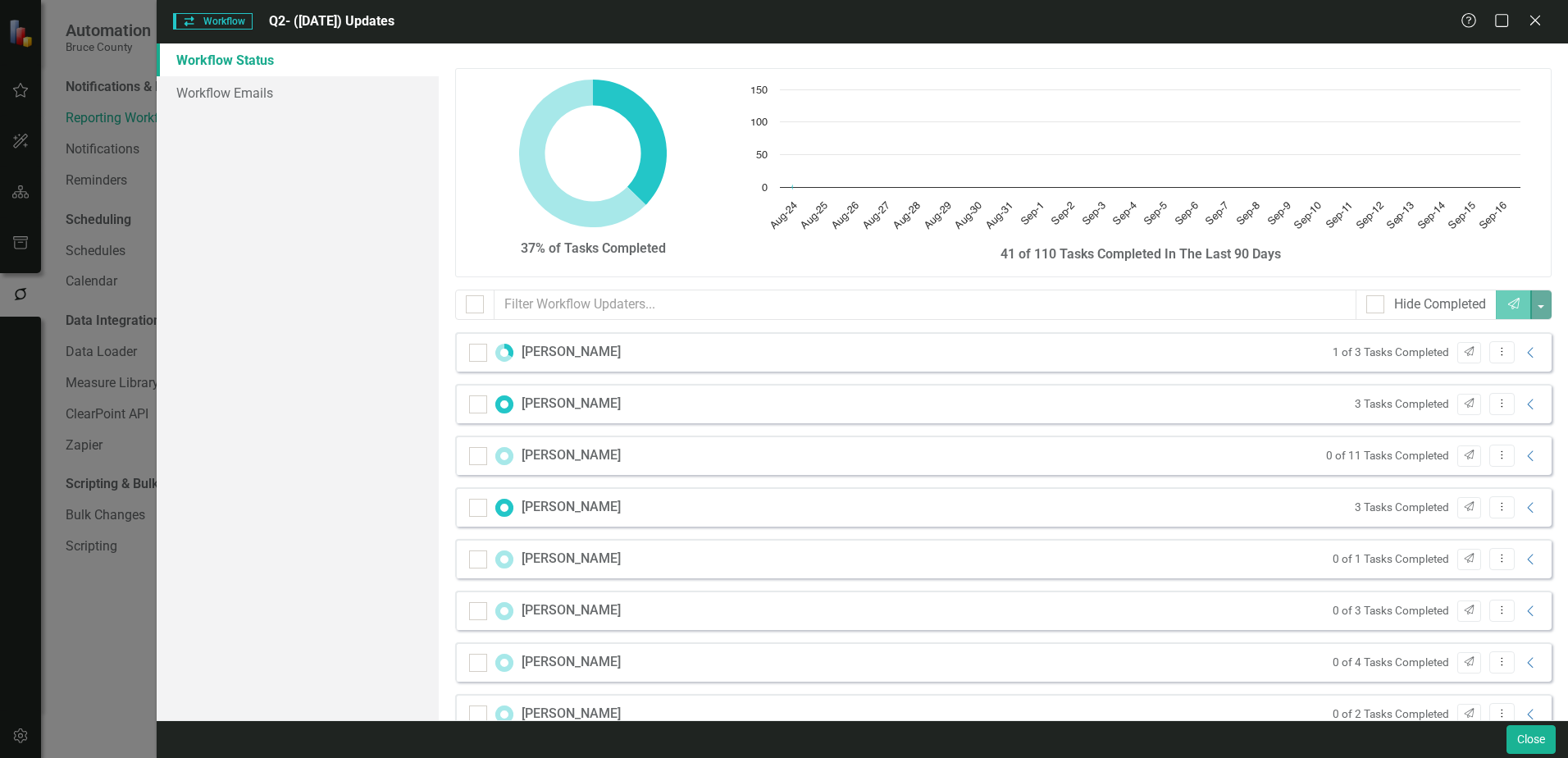
checkbox input "false"
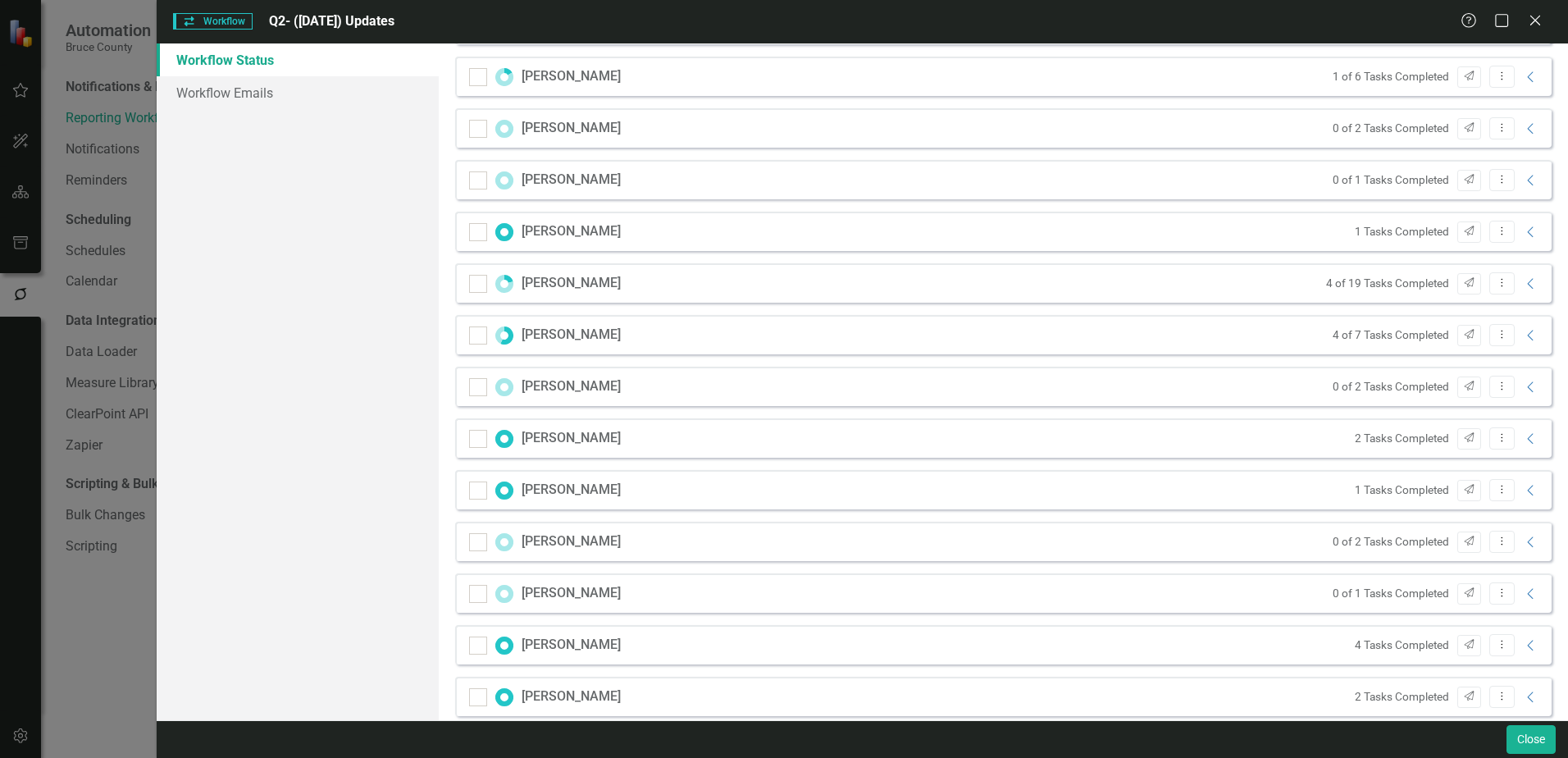
scroll to position [846, 0]
click at [1524, 437] on icon "Collapse" at bounding box center [1532, 437] width 16 height 13
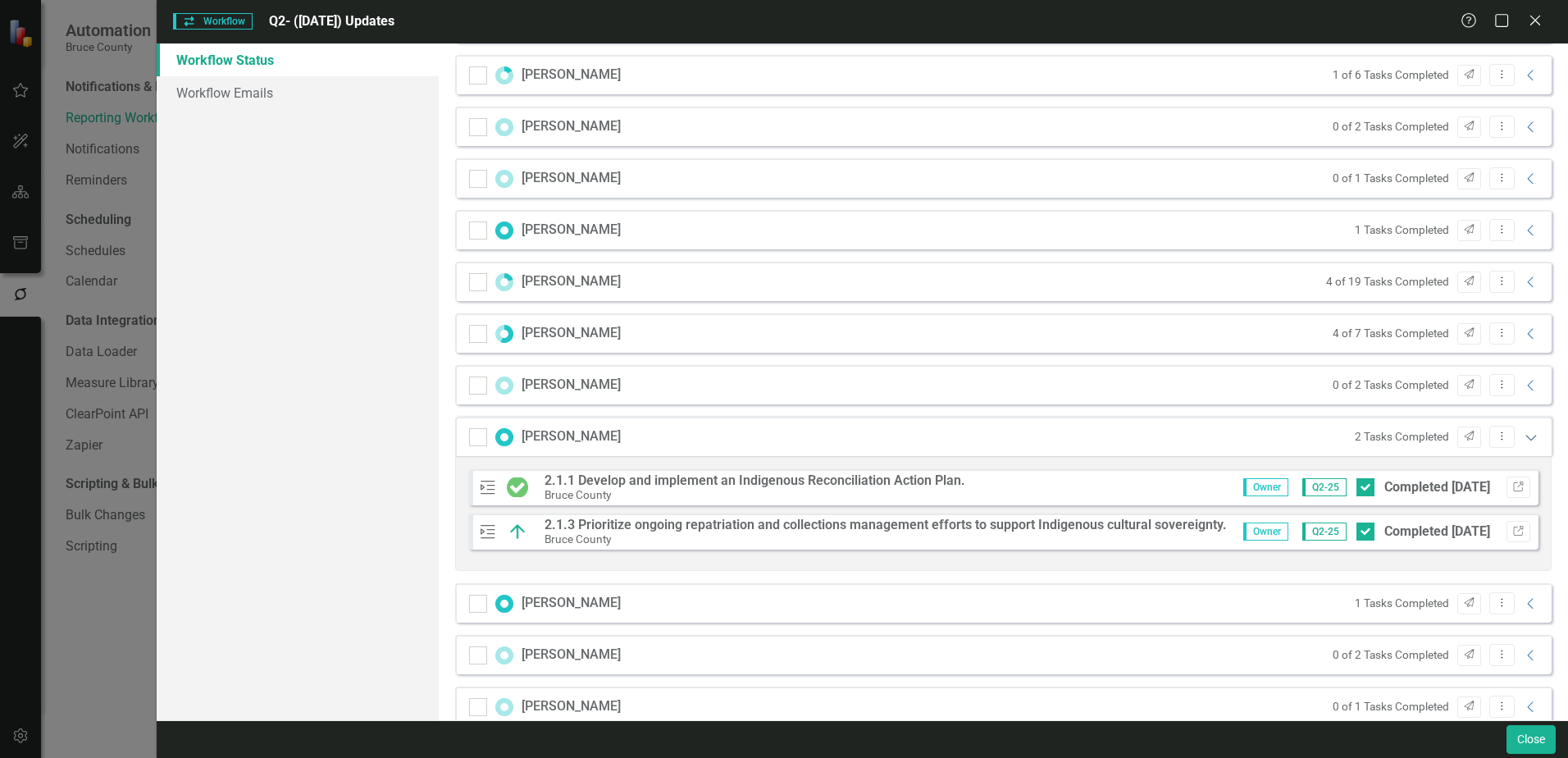
click at [1524, 438] on icon "Expanded" at bounding box center [1532, 437] width 16 height 13
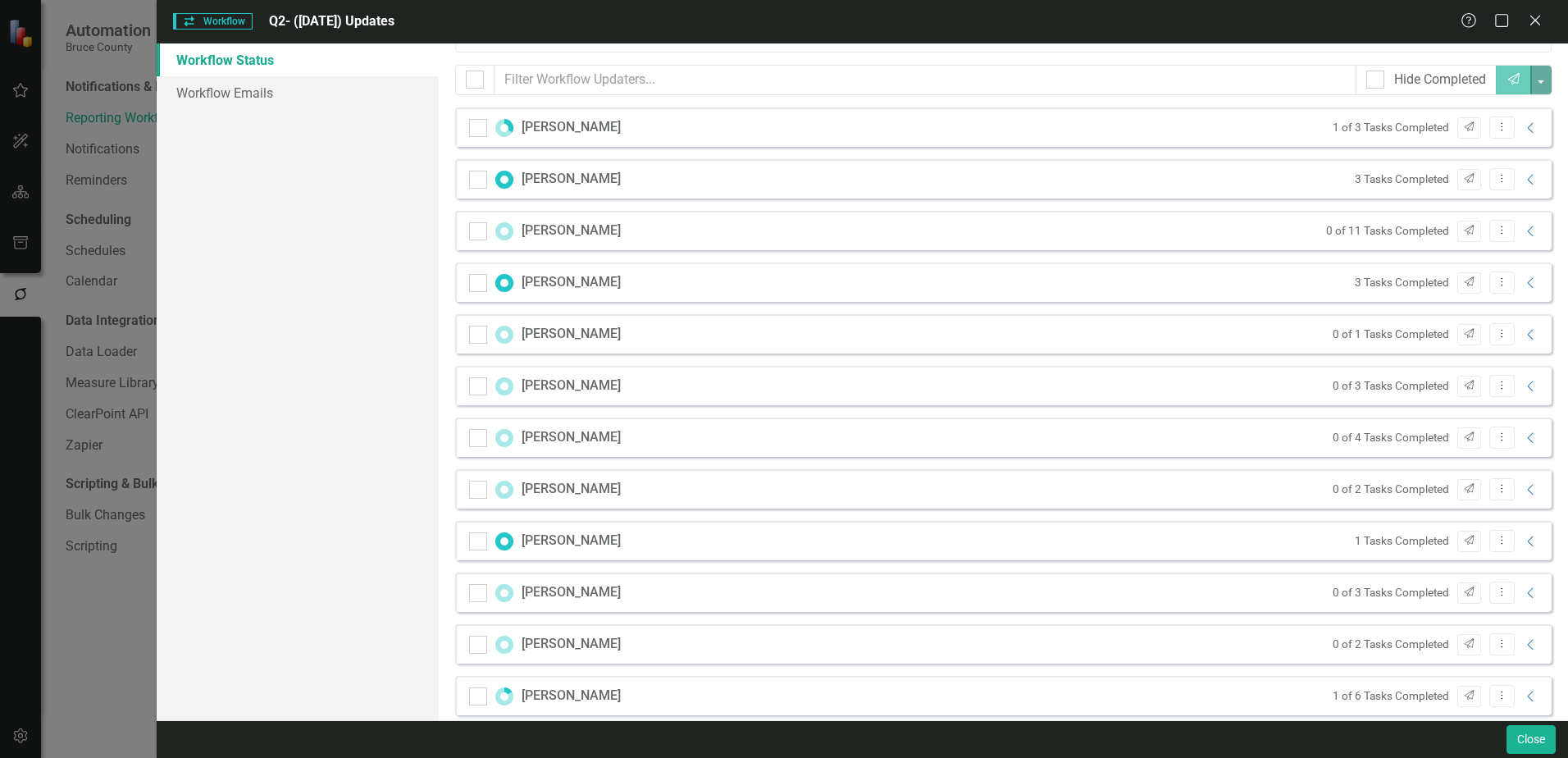
scroll to position [0, 0]
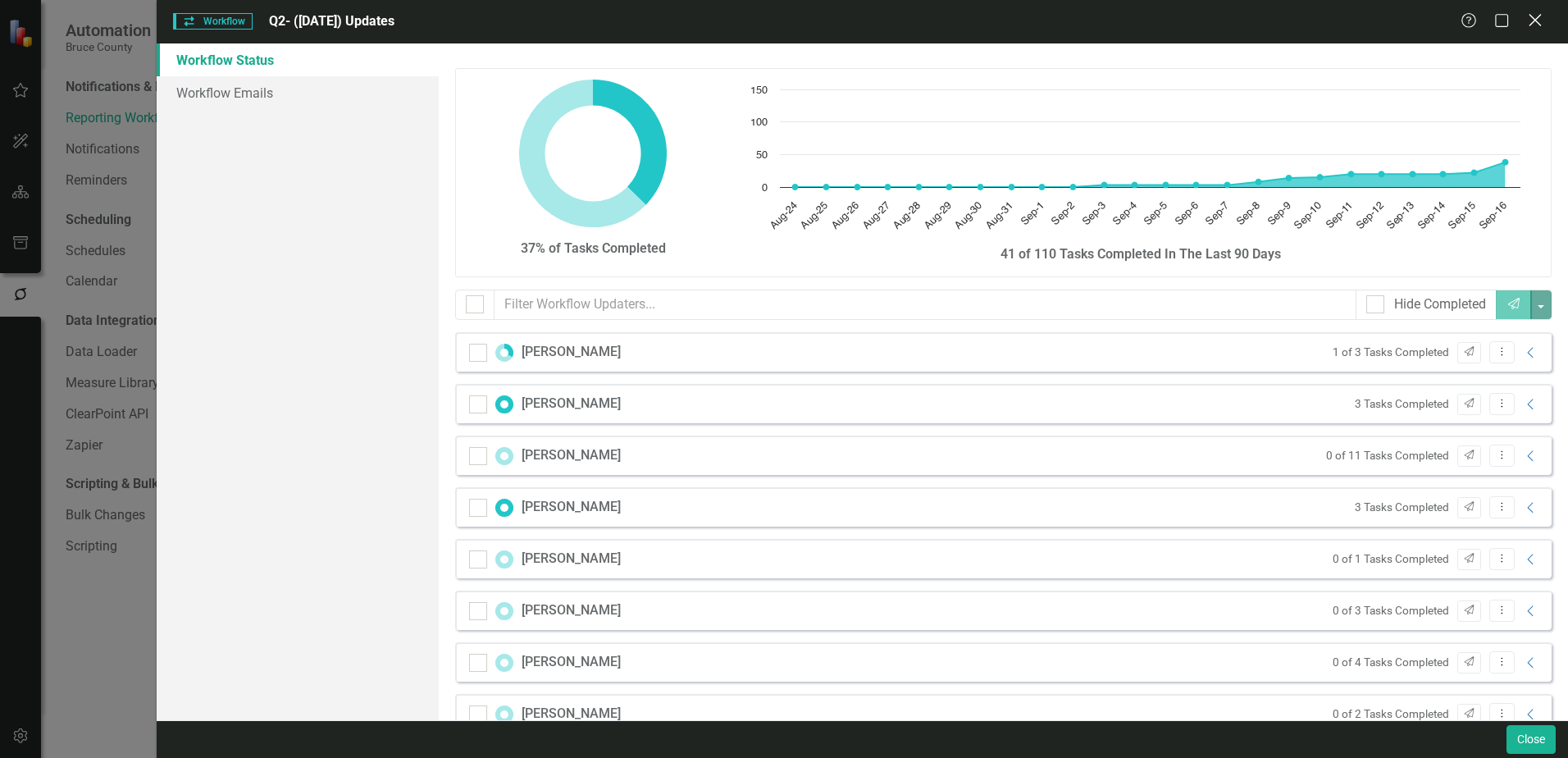
click at [1535, 21] on icon at bounding box center [1535, 20] width 12 height 12
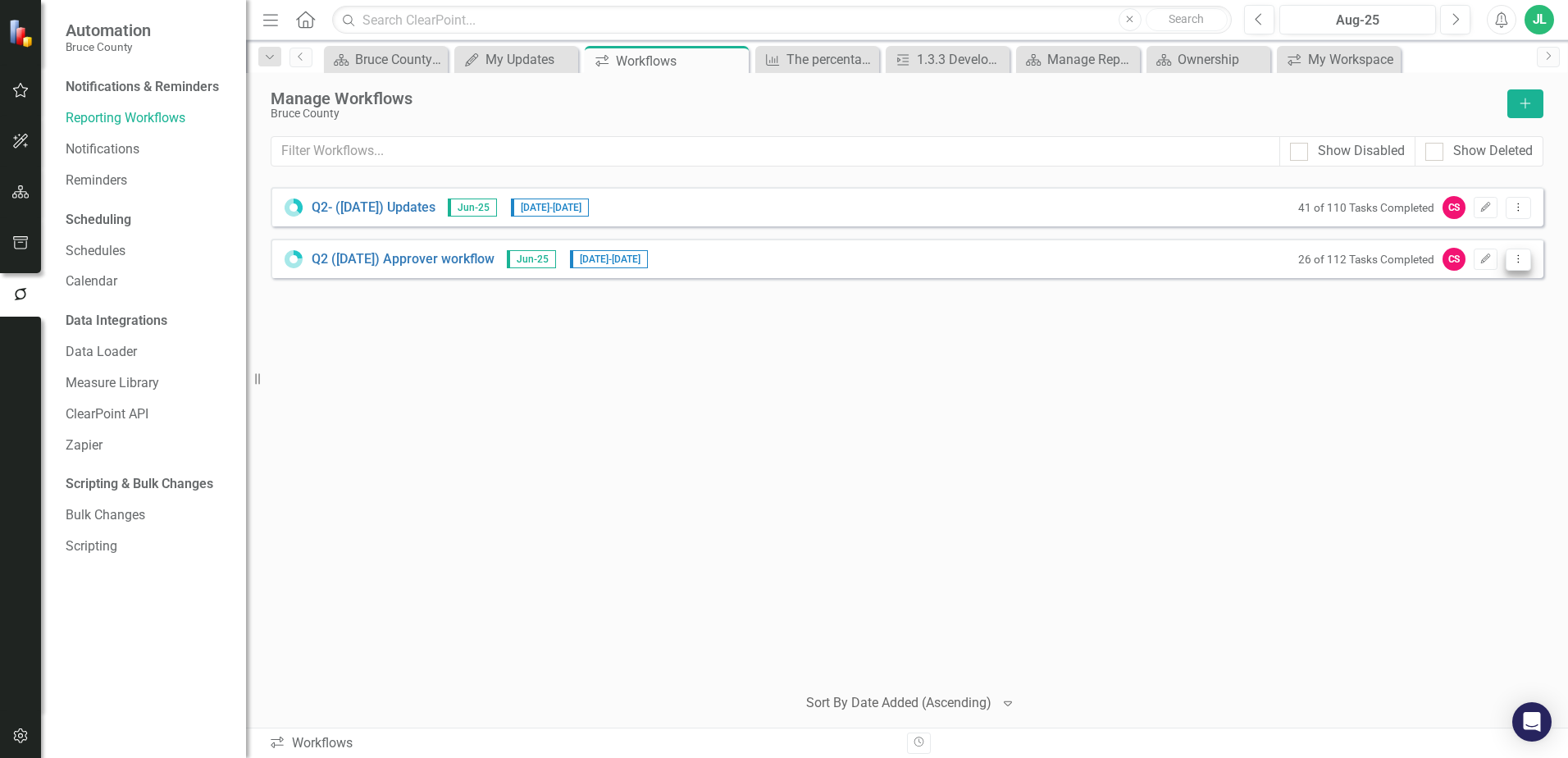
click at [1524, 266] on button "Dropdown Menu" at bounding box center [1518, 259] width 26 height 22
click at [1310, 339] on div "Q2- (Jun 25) Updates Jun-25 8/25/25 - 9/17/25 41 of 110 Tasks Completed CS Edit…" at bounding box center [907, 429] width 1273 height 483
click at [1526, 259] on button "Dropdown Menu" at bounding box center [1518, 259] width 26 height 22
click at [1497, 288] on link "Preview Preview Workflow" at bounding box center [1454, 287] width 152 height 30
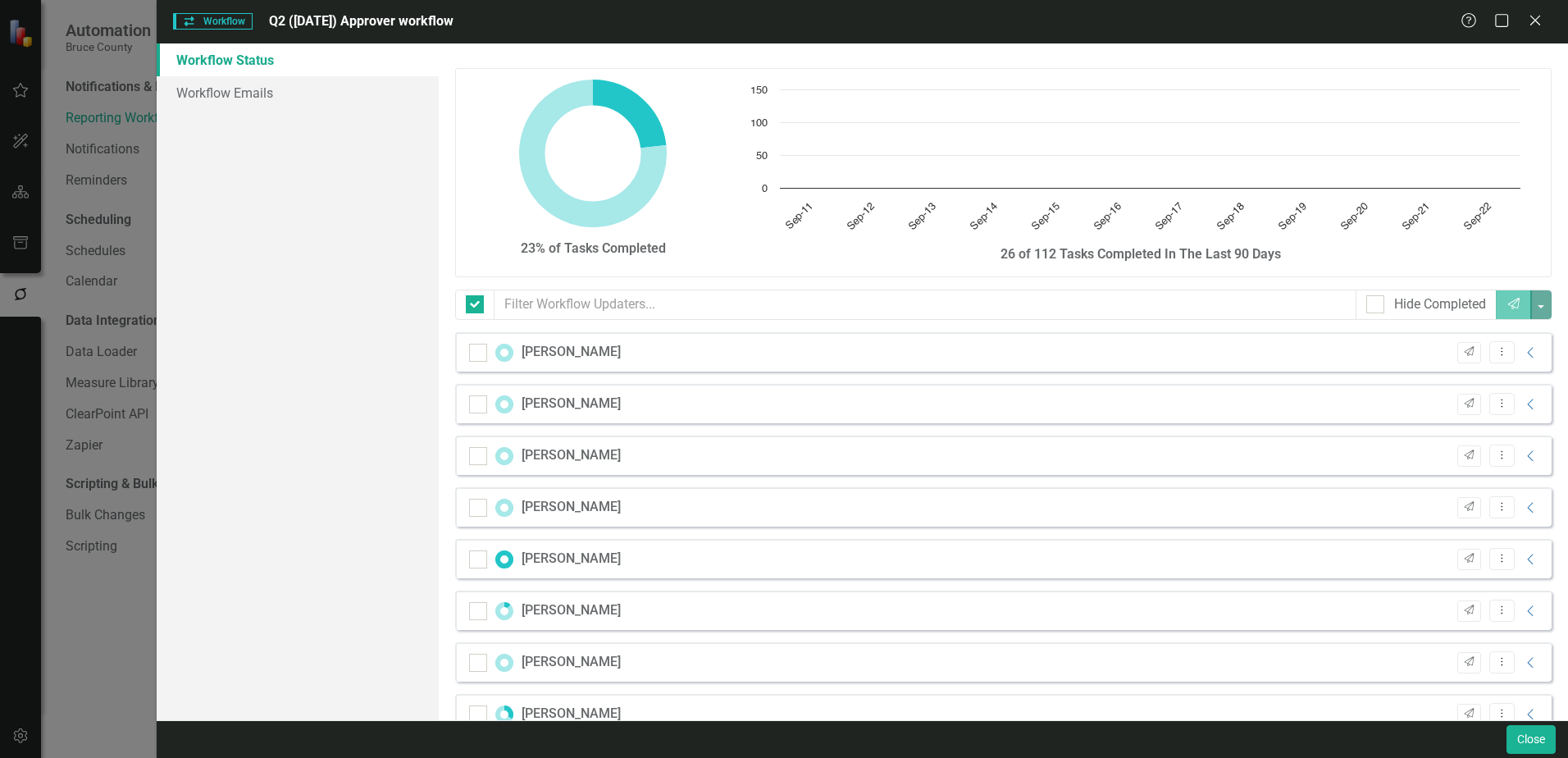
checkbox input "false"
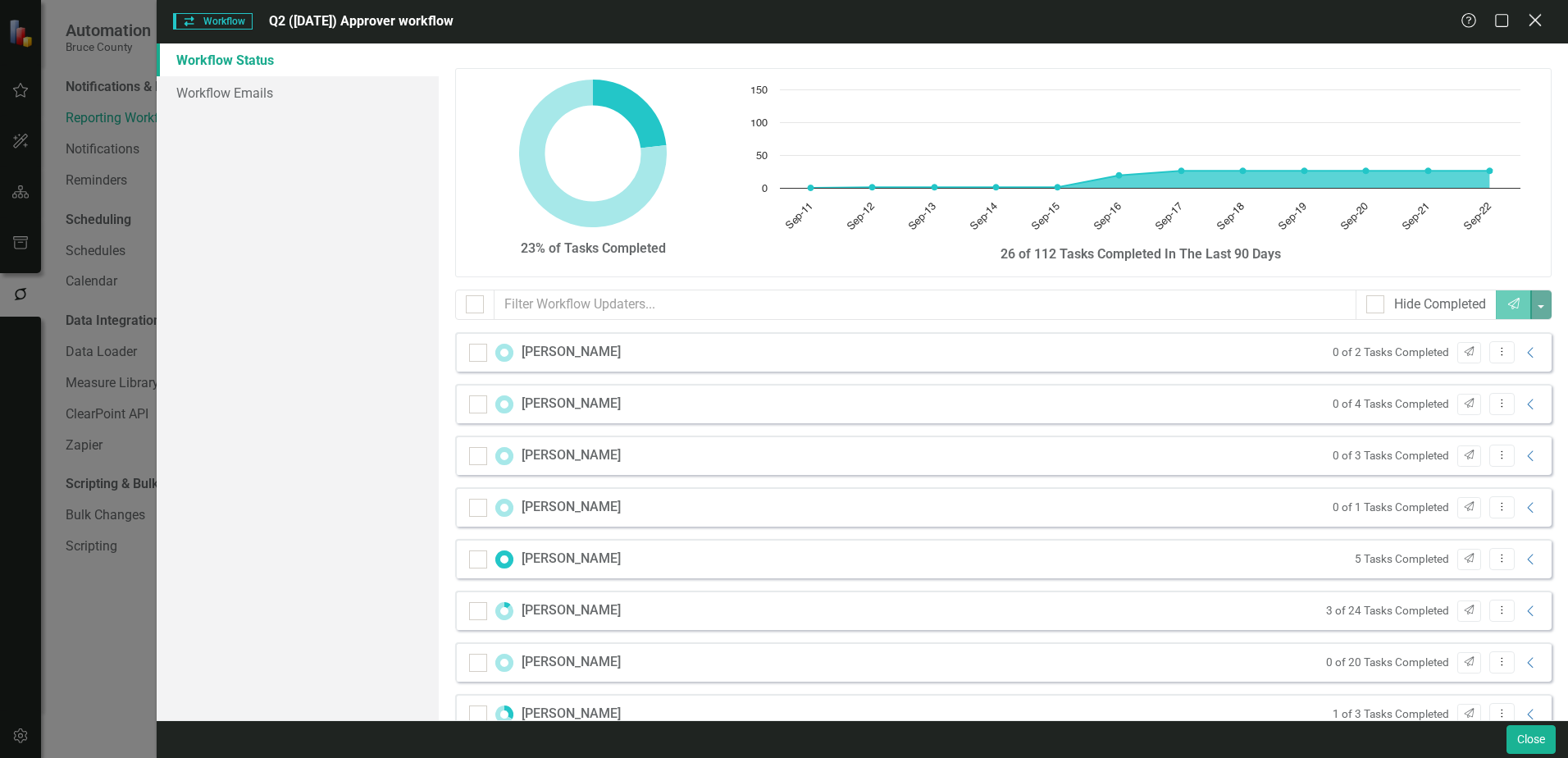
click at [1540, 20] on icon "Close" at bounding box center [1534, 20] width 20 height 16
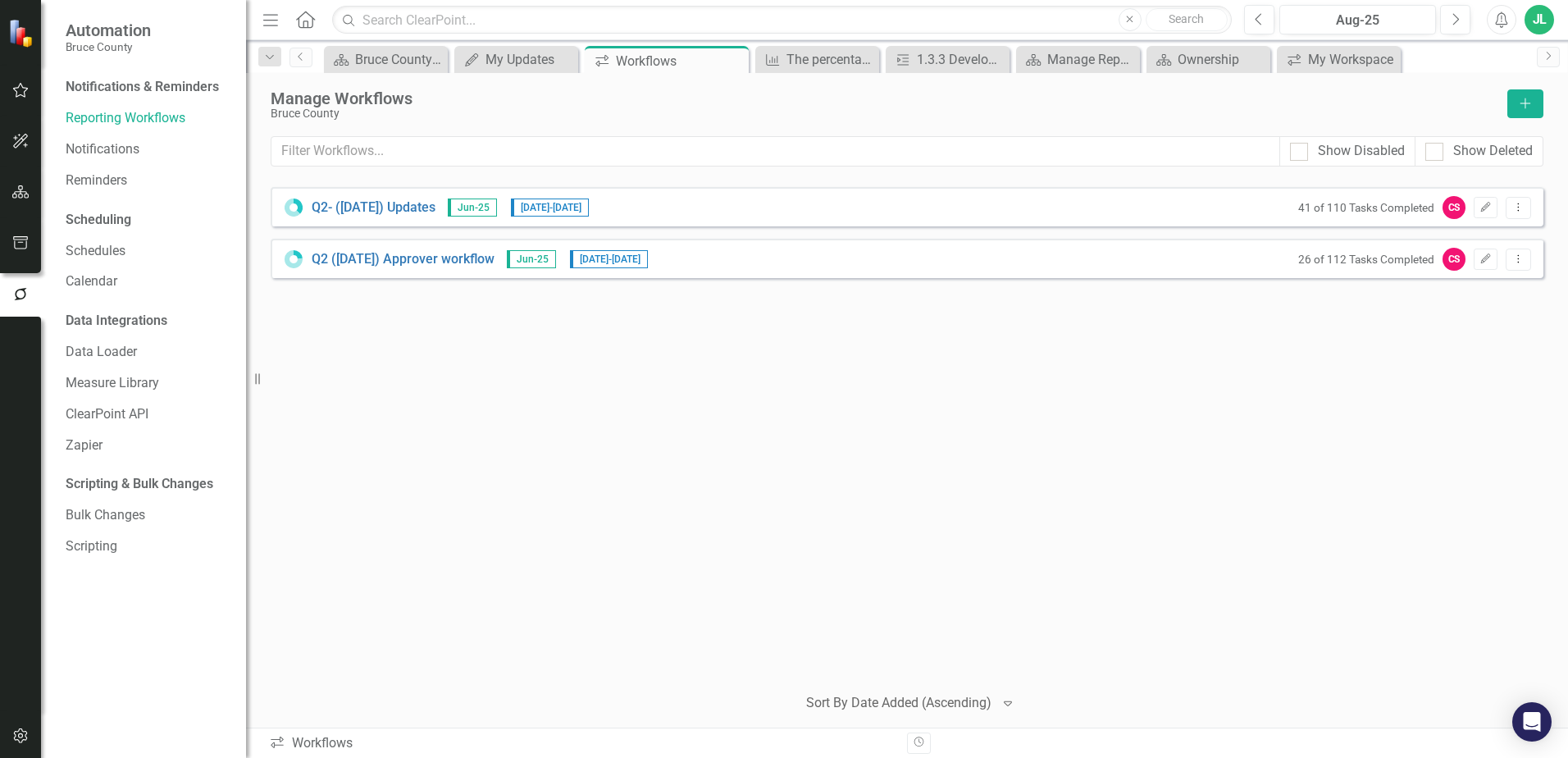
click at [1374, 325] on div "Q2- (Jun 25) Updates Jun-25 8/25/25 - 9/17/25 41 of 110 Tasks Completed CS Edit…" at bounding box center [907, 429] width 1273 height 483
click at [1524, 205] on icon "Dropdown Menu" at bounding box center [1519, 207] width 14 height 11
click at [1293, 341] on div "Q2- (Jun 25) Updates Jun-25 8/25/25 - 9/17/25 41 of 110 Tasks Completed CS Edit…" at bounding box center [907, 429] width 1273 height 483
click at [1514, 210] on icon "Dropdown Menu" at bounding box center [1519, 207] width 14 height 11
click at [1296, 363] on div "Q2- (Jun 25) Updates Jun-25 8/25/25 - 9/17/25 41 of 110 Tasks Completed CS Edit…" at bounding box center [907, 429] width 1273 height 483
